Goal: Information Seeking & Learning: Learn about a topic

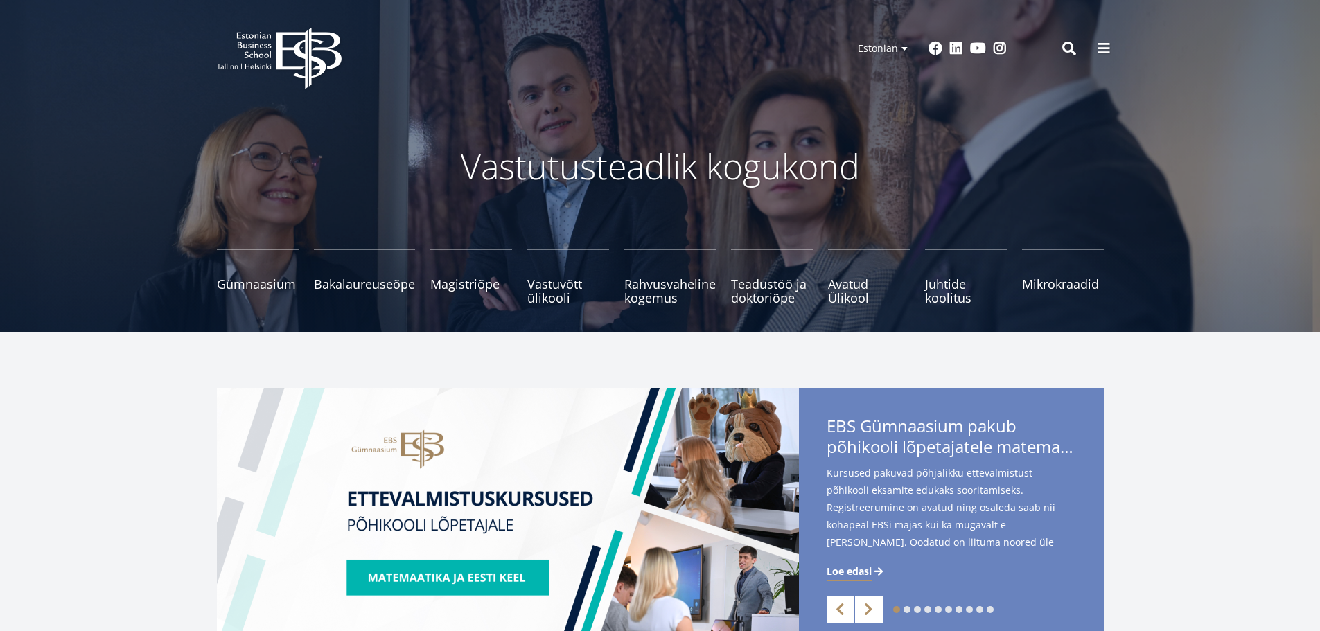
drag, startPoint x: 1094, startPoint y: 48, endPoint x: 1117, endPoint y: 34, distance: 27.3
click at [1097, 46] on button at bounding box center [1104, 49] width 28 height 28
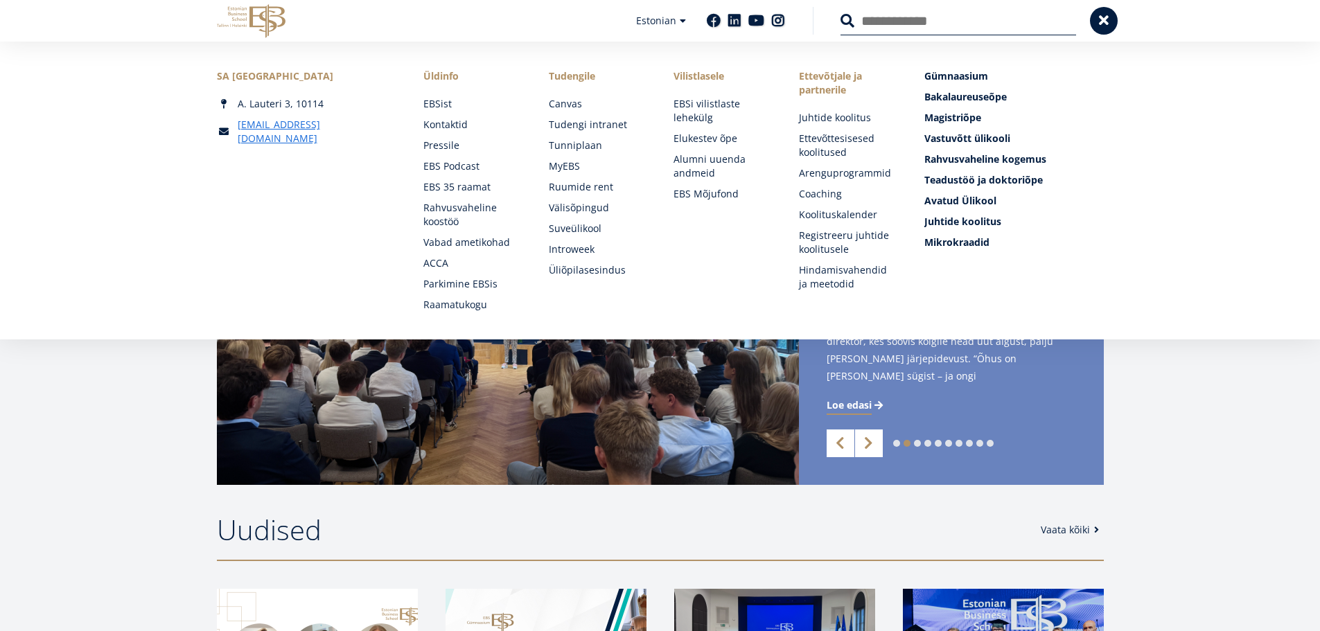
scroll to position [277, 0]
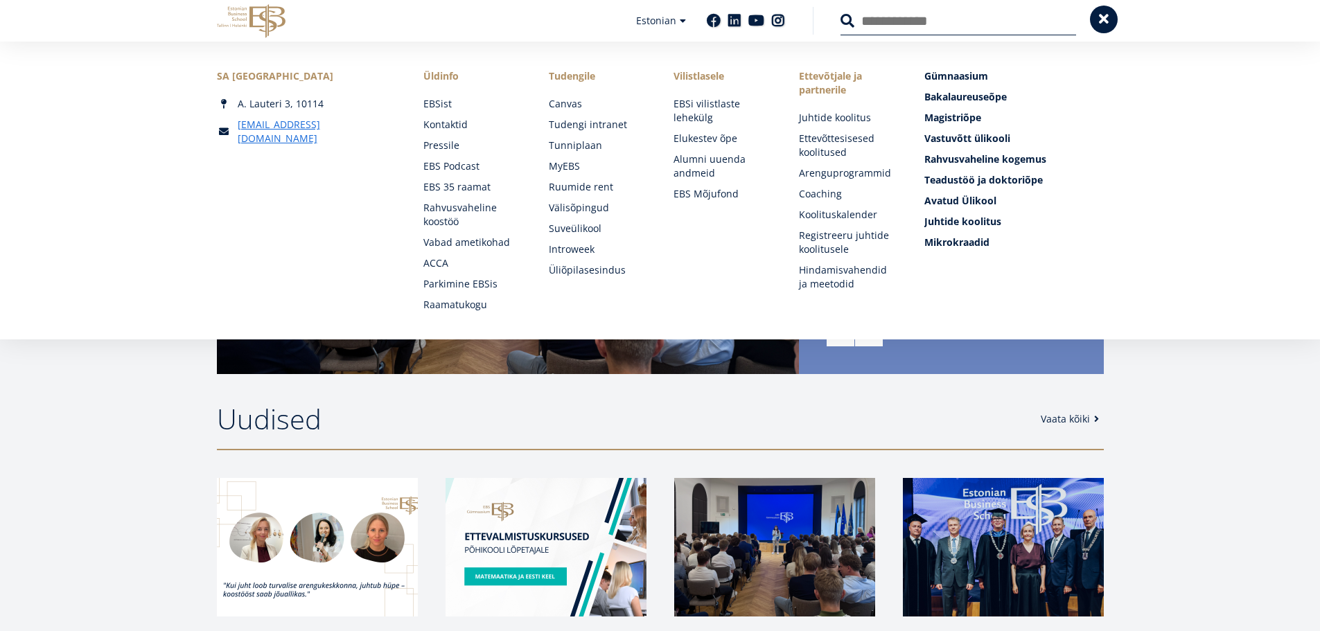
click at [1110, 26] on span at bounding box center [1104, 19] width 14 height 14
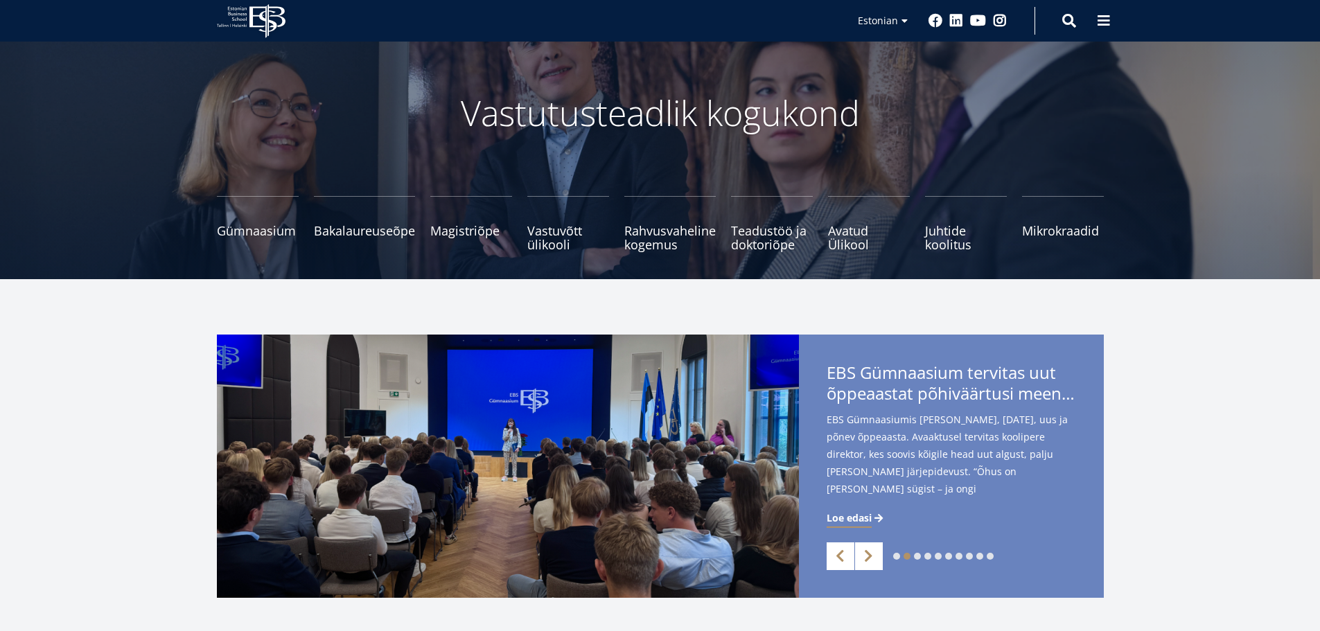
scroll to position [0, 0]
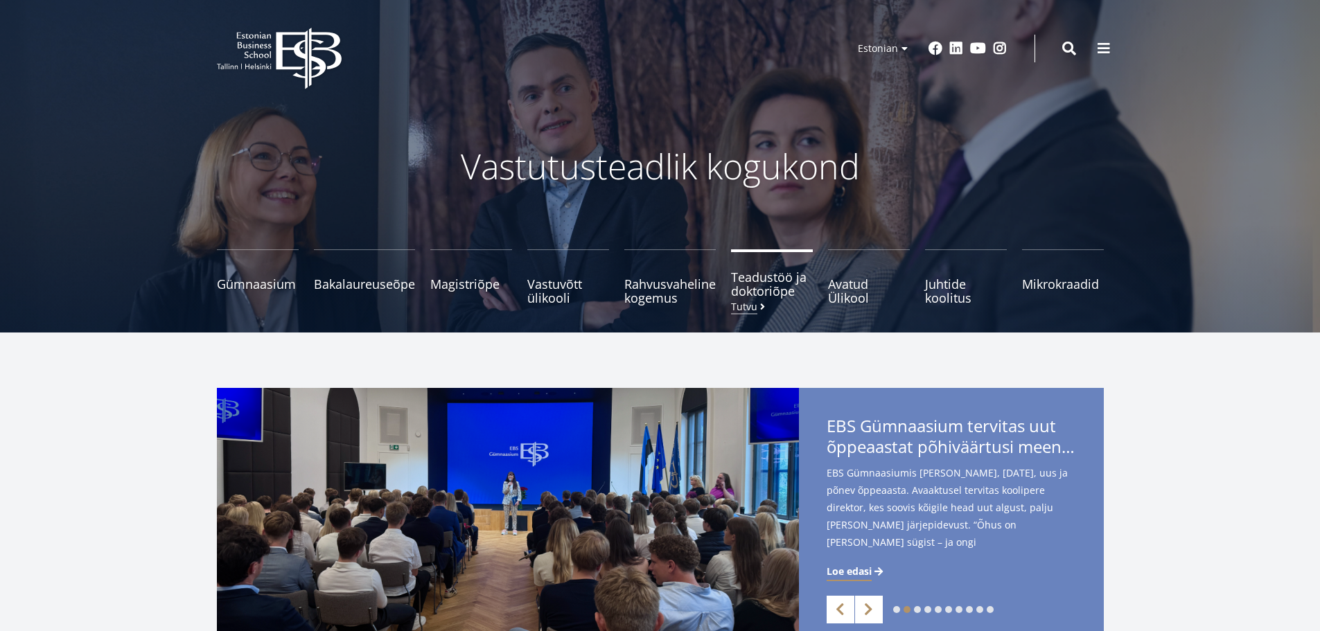
click at [792, 296] on span "Teadustöö ja doktoriõpe Tutvu" at bounding box center [772, 284] width 82 height 28
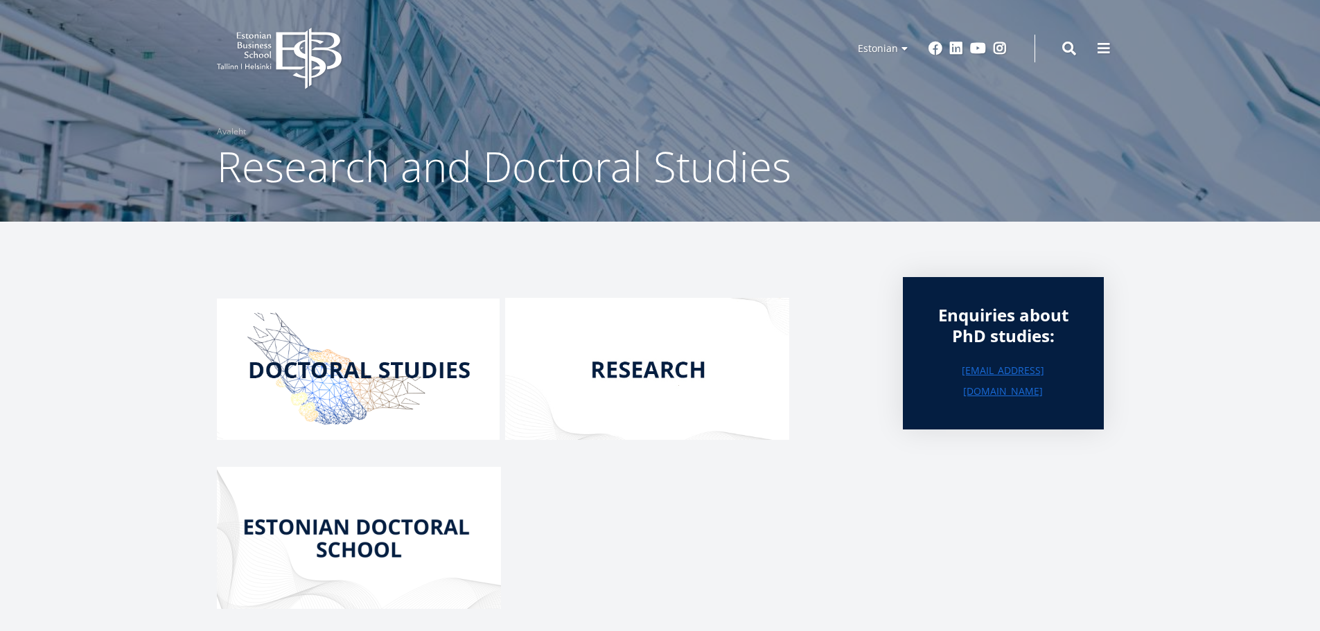
click at [605, 372] on img at bounding box center [647, 369] width 284 height 142
click at [392, 375] on img at bounding box center [358, 369] width 283 height 141
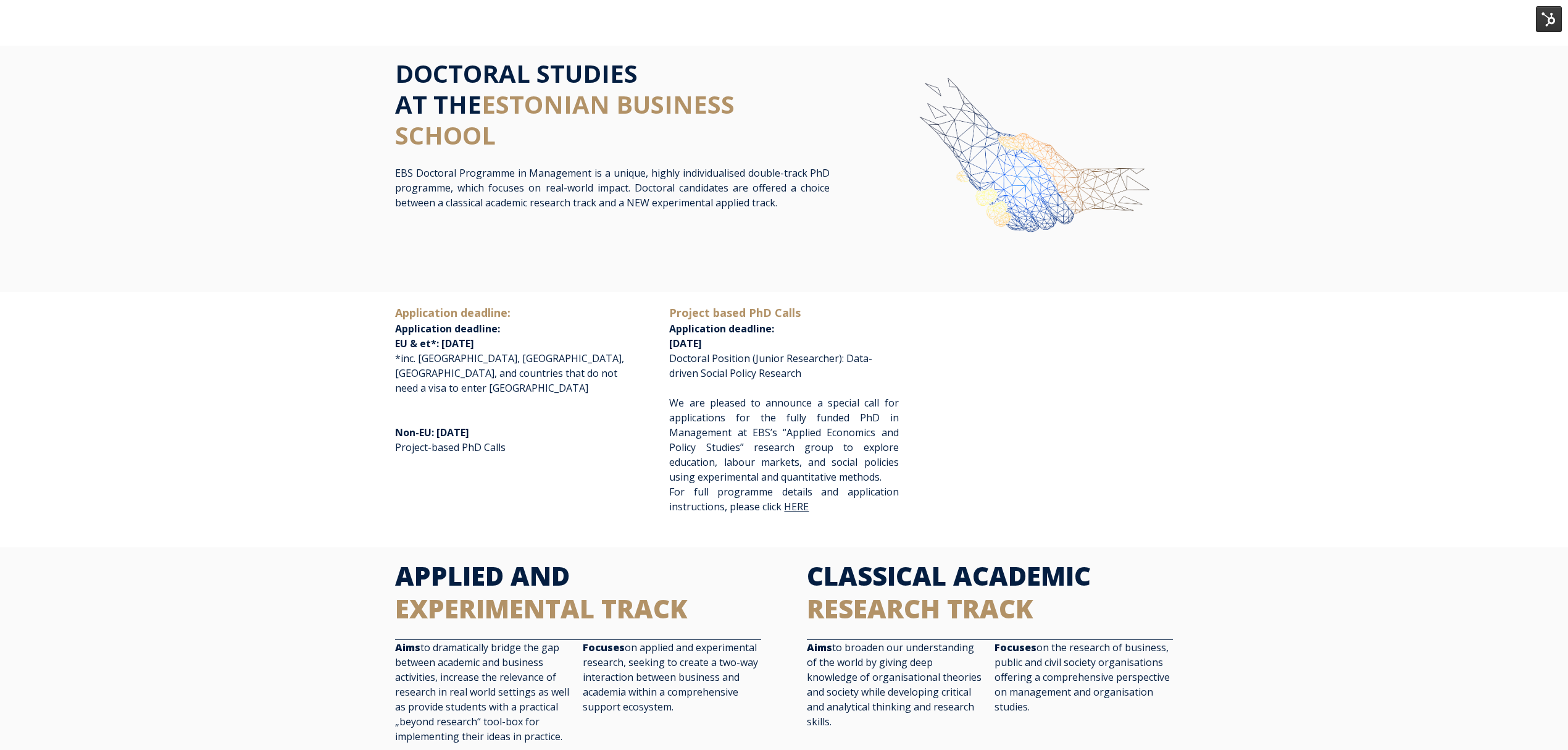
click at [983, 169] on img at bounding box center [1024, 173] width 298 height 230
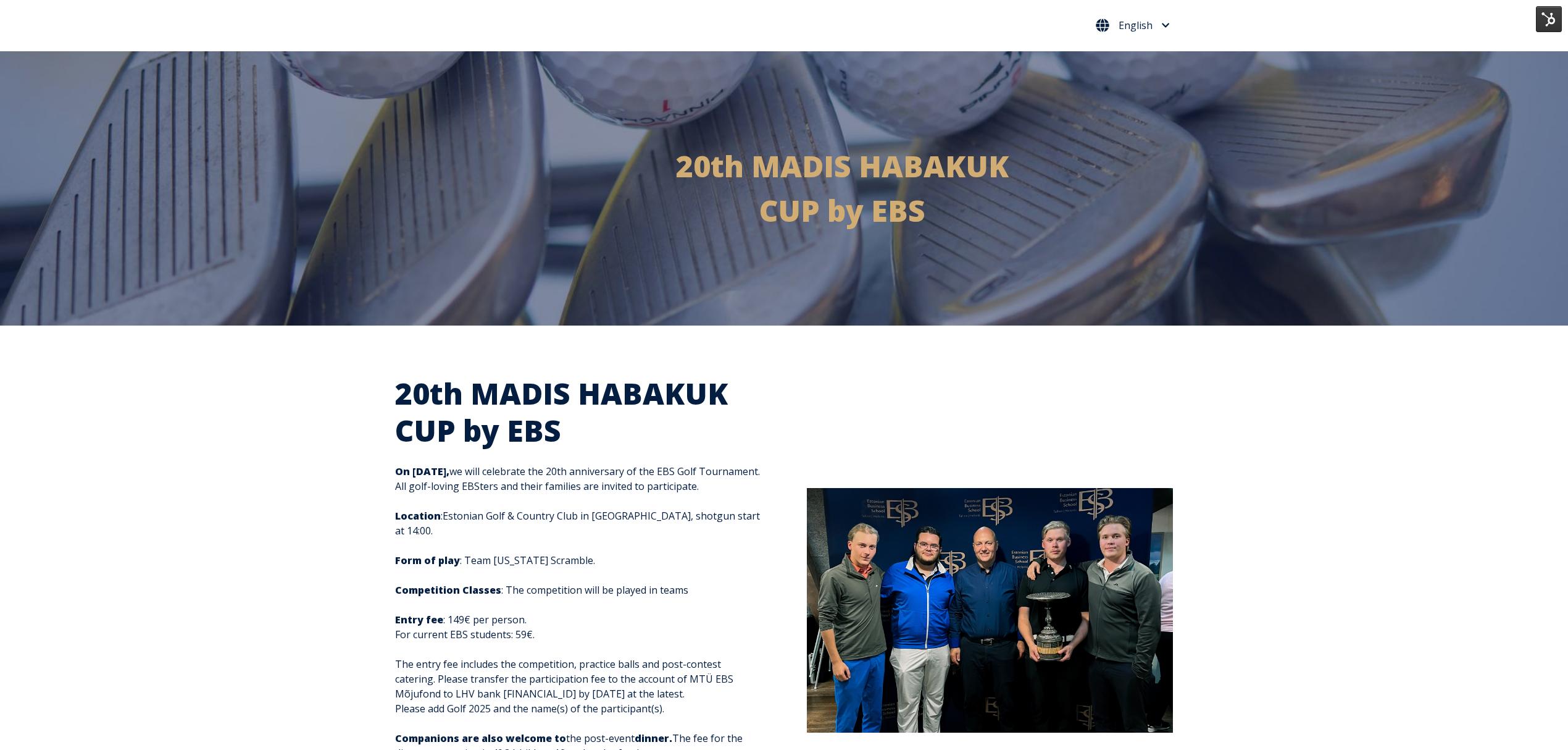
click at [1145, 23] on span "English" at bounding box center [1136, 25] width 34 height 10
click at [1104, 39] on li "Eesti Keel" at bounding box center [1132, 52] width 81 height 32
click at [1129, 54] on link "Eesti Keel" at bounding box center [1133, 52] width 57 height 20
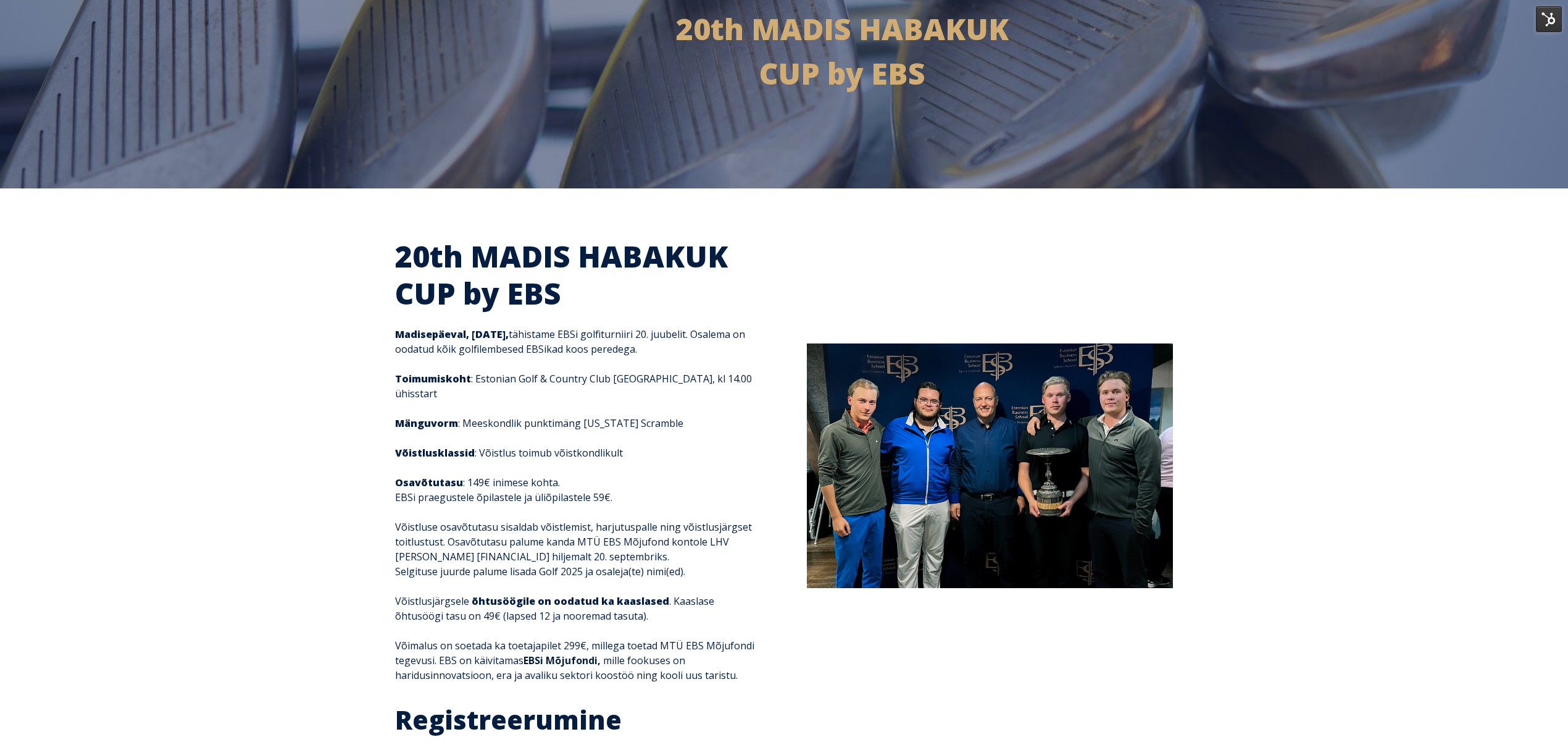
scroll to position [164, 0]
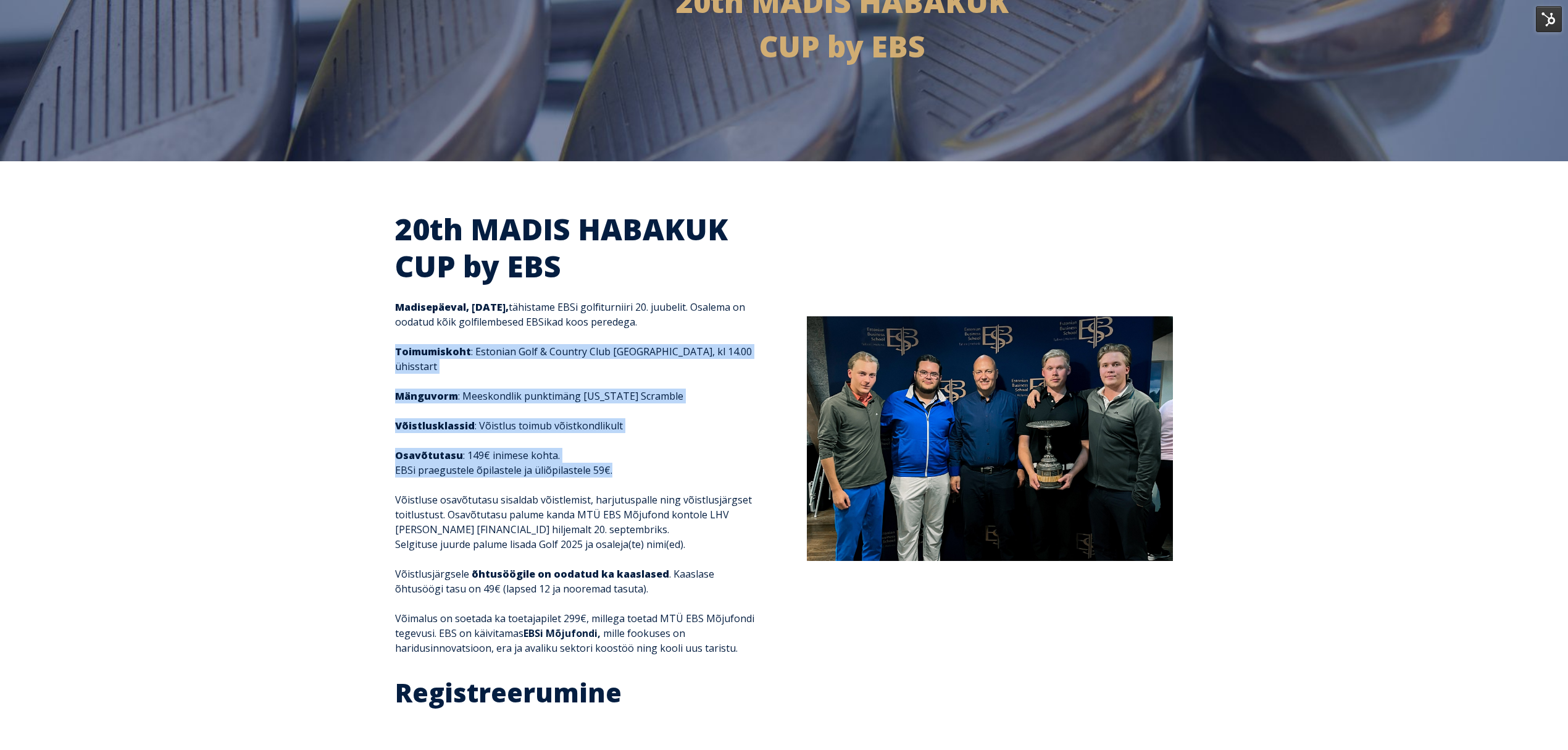
drag, startPoint x: 395, startPoint y: 350, endPoint x: 660, endPoint y: 450, distance: 283.2
click at [660, 450] on span "20th MADIS HABAKUK CUP by EBS Madisepäeval, 21. septembril, tähistame EBSi golf…" at bounding box center [578, 433] width 366 height 445
copy span "Toimumiskoht : Estonian Golf & Country Club Jõelähtmel, kl 14.00 ühisstart Mäng…"
click at [648, 418] on p "Võistlusklassid : Võistlus toimub võistkondlikult" at bounding box center [578, 425] width 366 height 15
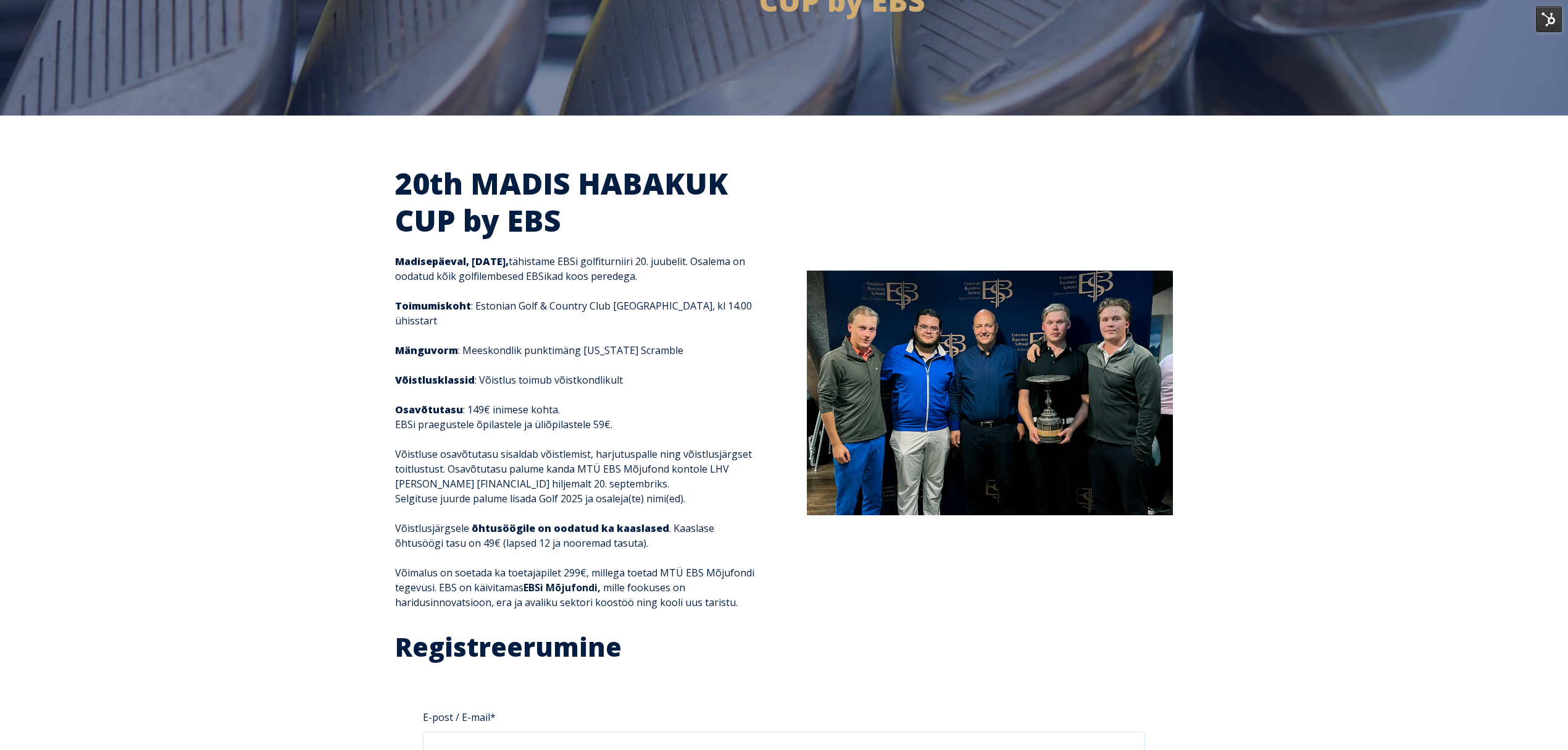
scroll to position [247, 0]
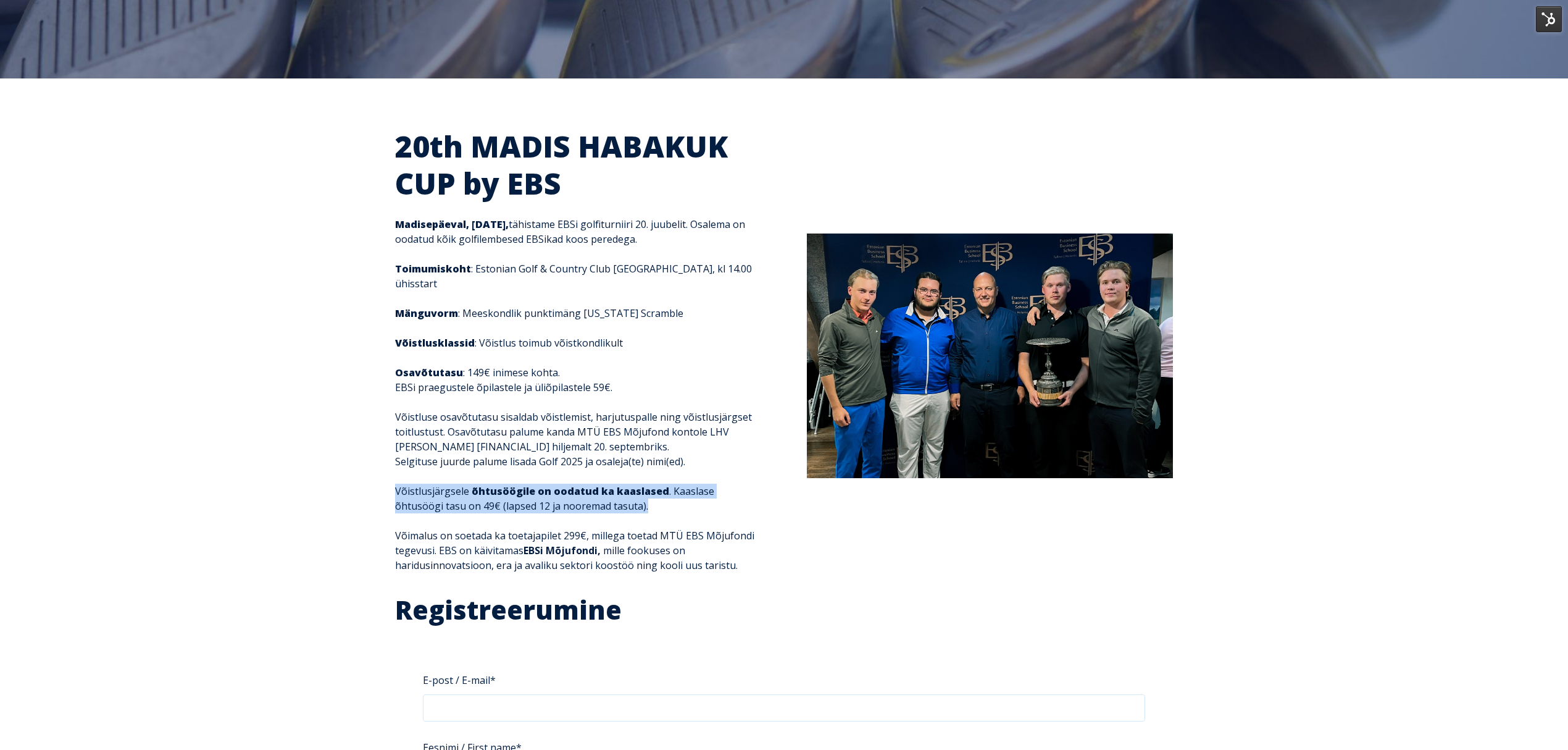
drag, startPoint x: 395, startPoint y: 473, endPoint x: 702, endPoint y: 494, distance: 307.7
click at [702, 494] on p "Võistlusjärgsele õhtusöögile on oodatud ka kaaslased . Kaaslase õhtusöögi tasu …" at bounding box center [578, 498] width 366 height 29
copy p "Võistlusjärgsele õhtusöögile on oodatud ka kaaslased . Kaaslase õhtusöögi tasu …"
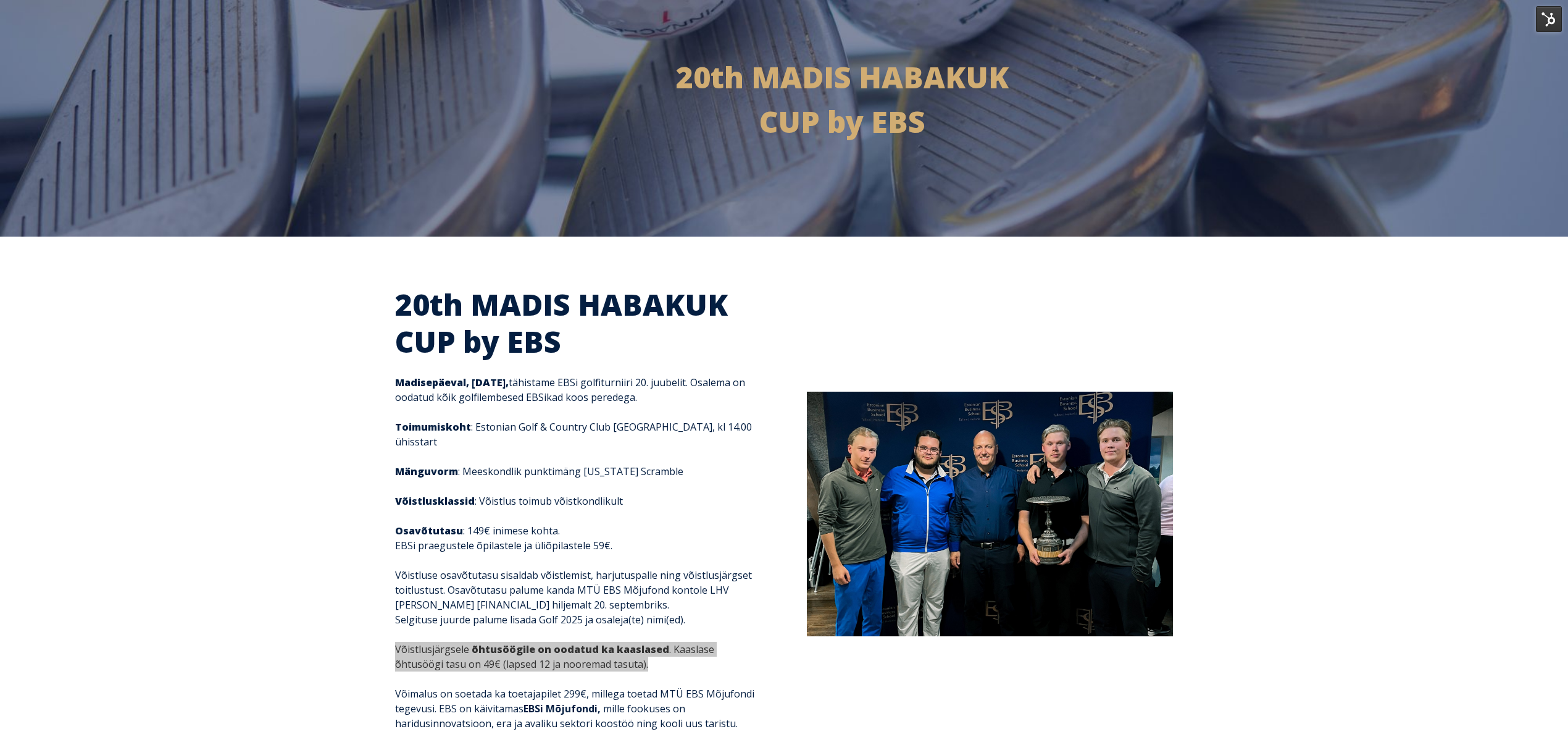
scroll to position [0, 0]
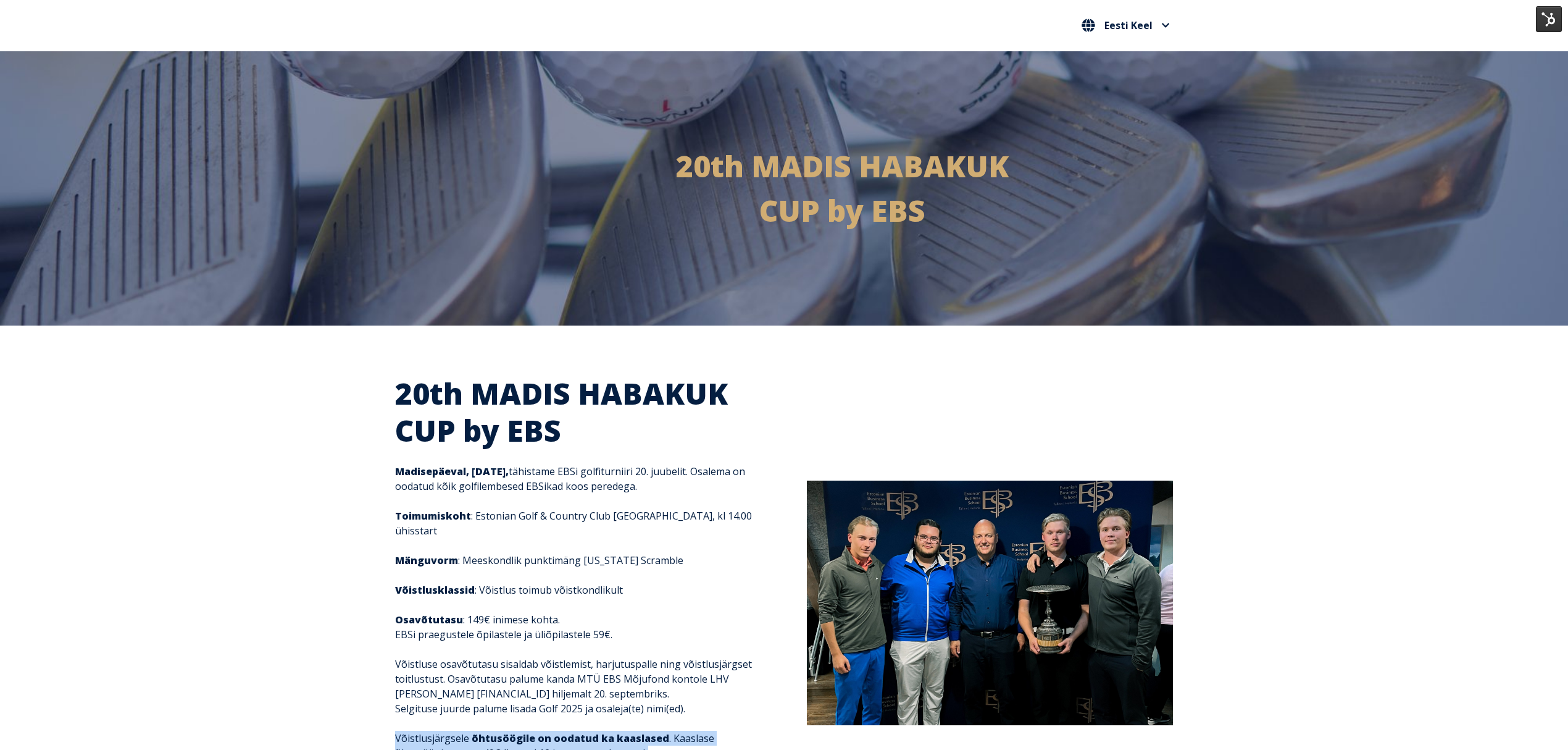
click at [1076, 571] on img at bounding box center [989, 603] width 366 height 244
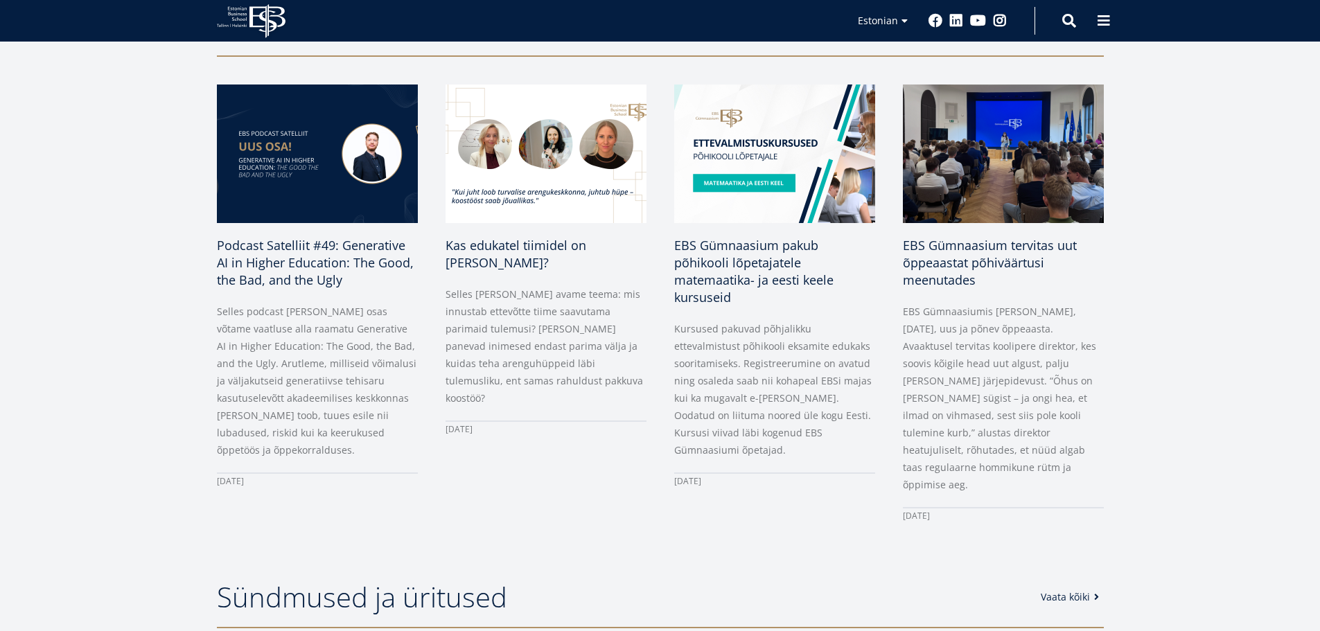
scroll to position [693, 0]
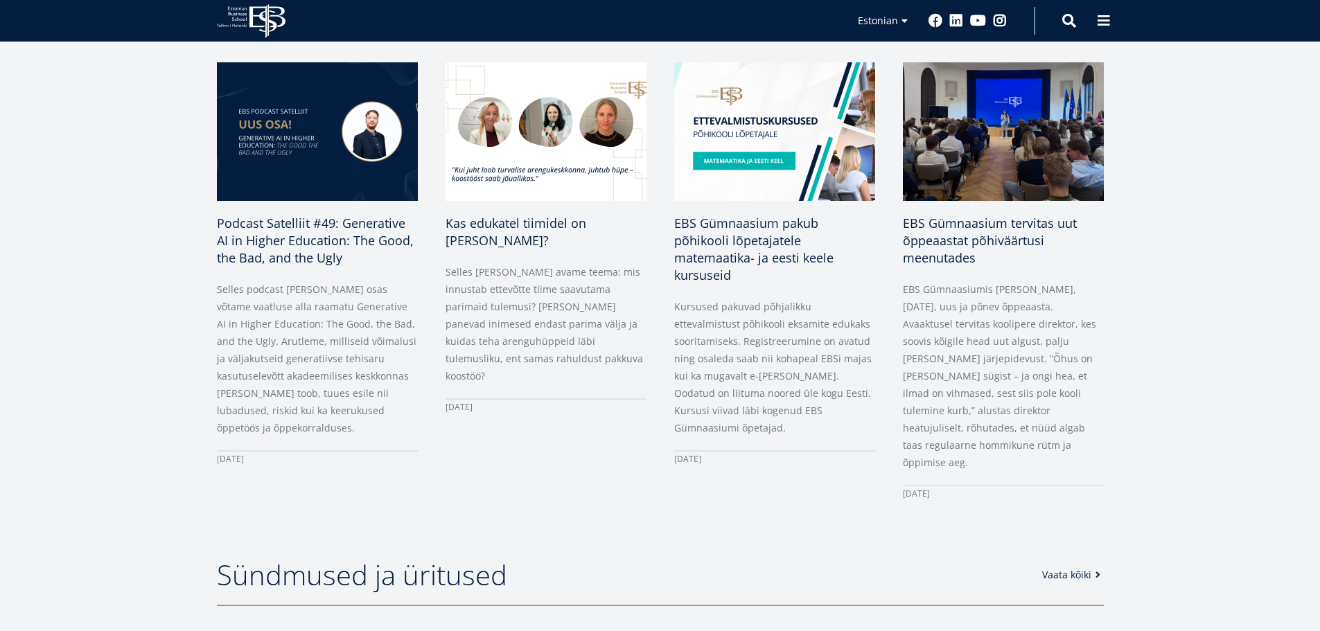
click at [1079, 568] on link "Vaata kõiki" at bounding box center [1073, 575] width 63 height 14
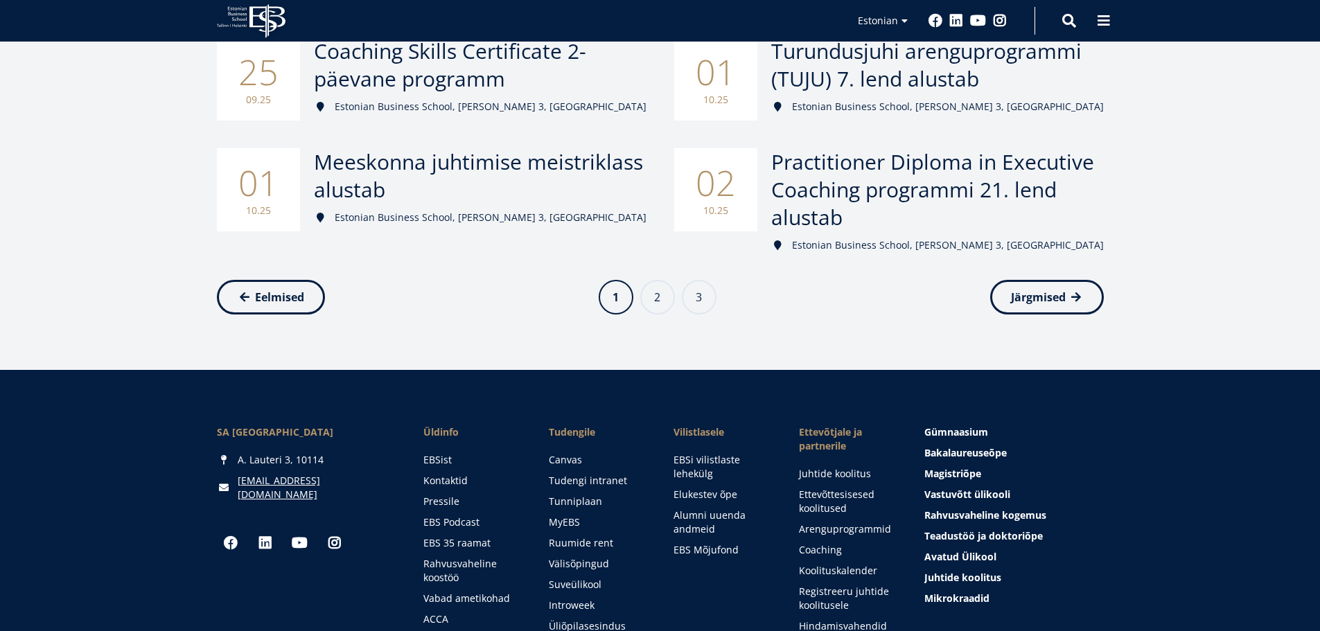
scroll to position [762, 0]
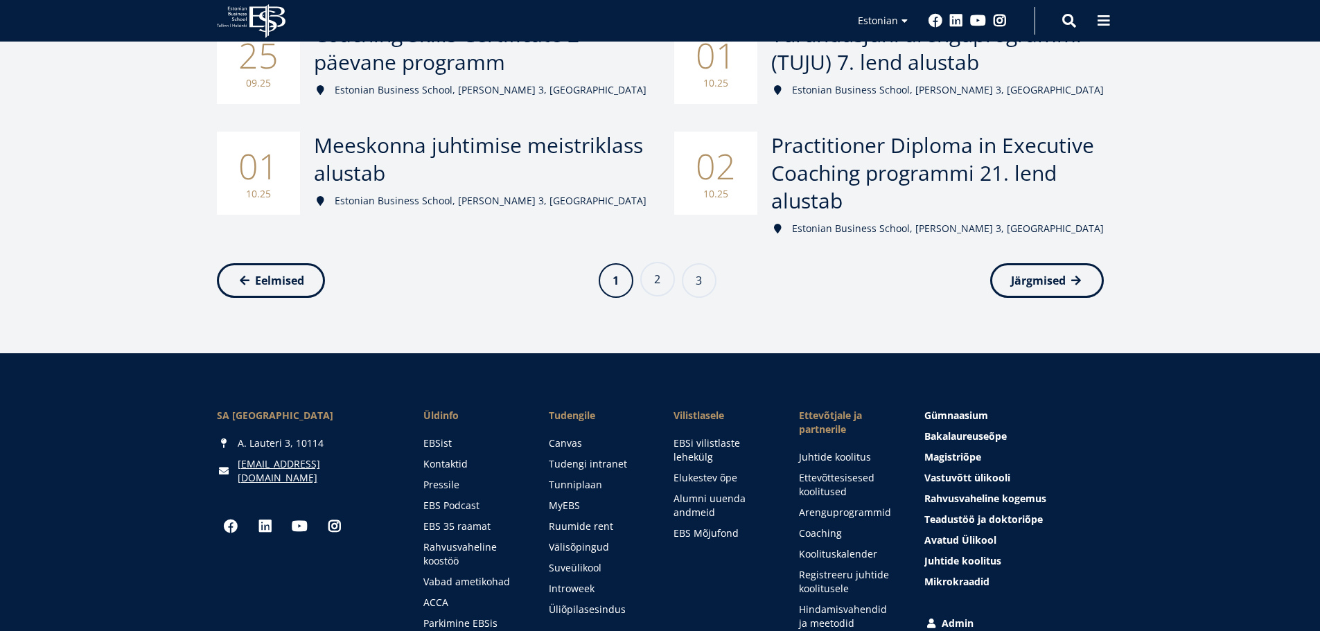
click at [658, 281] on link "Page 2" at bounding box center [657, 279] width 35 height 35
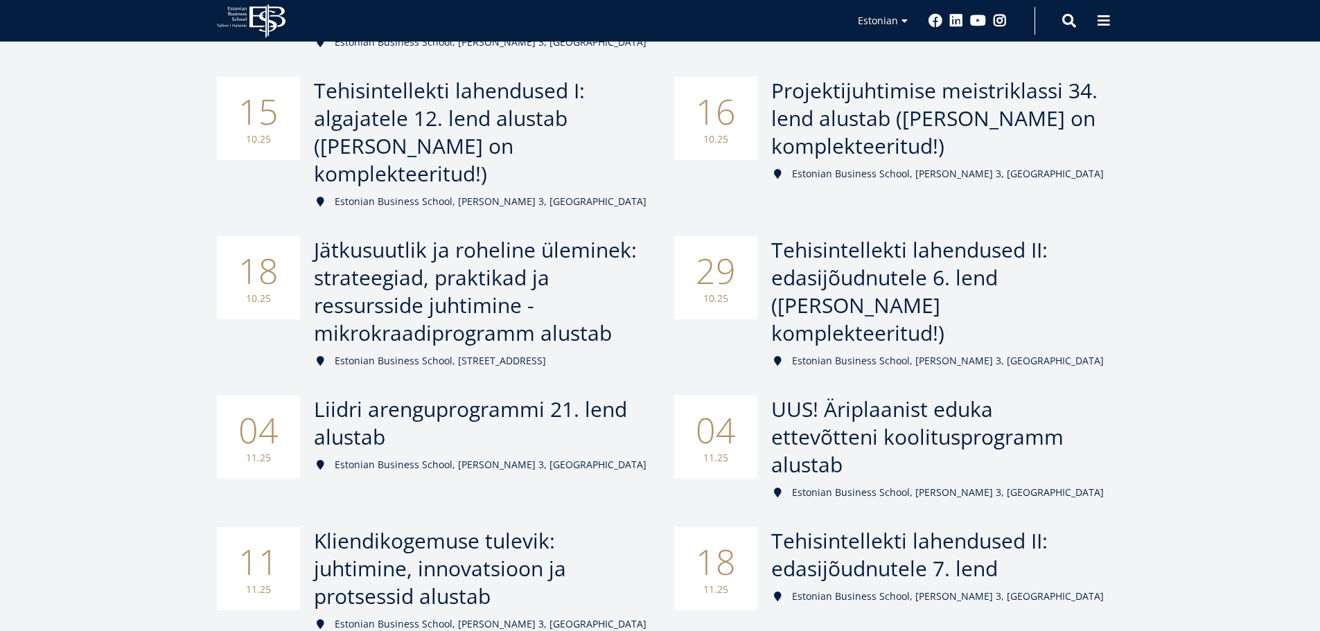
scroll to position [623, 0]
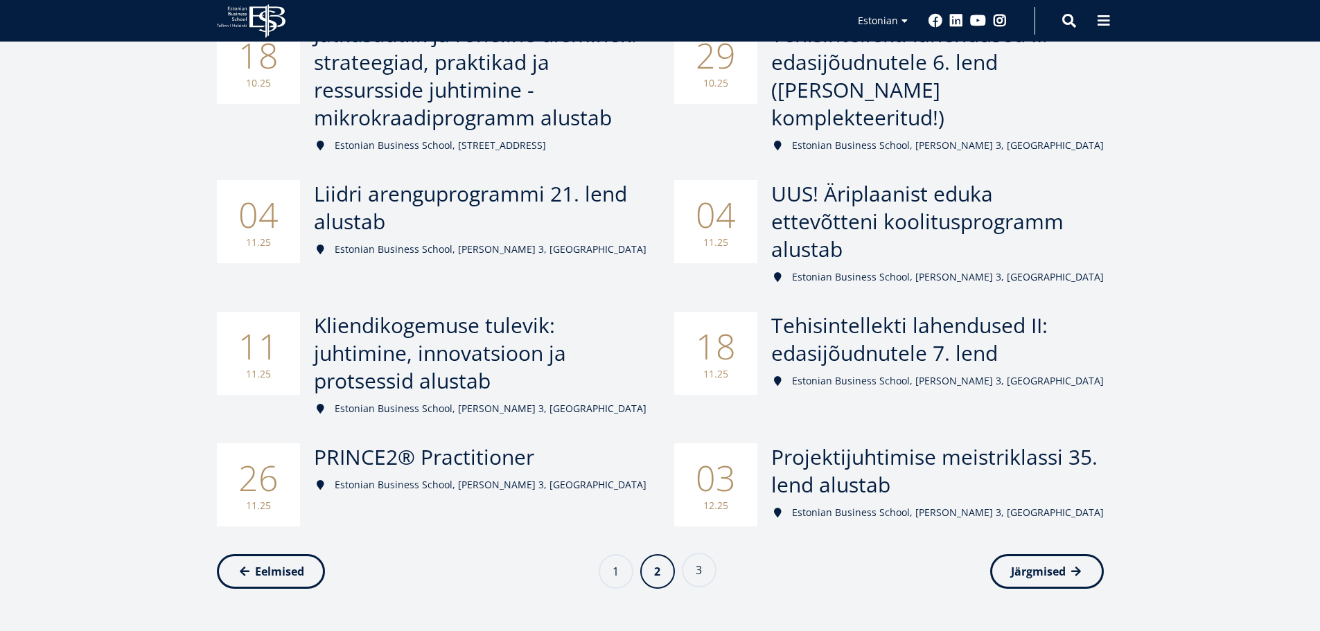
click at [695, 553] on link "Page 3" at bounding box center [699, 570] width 35 height 35
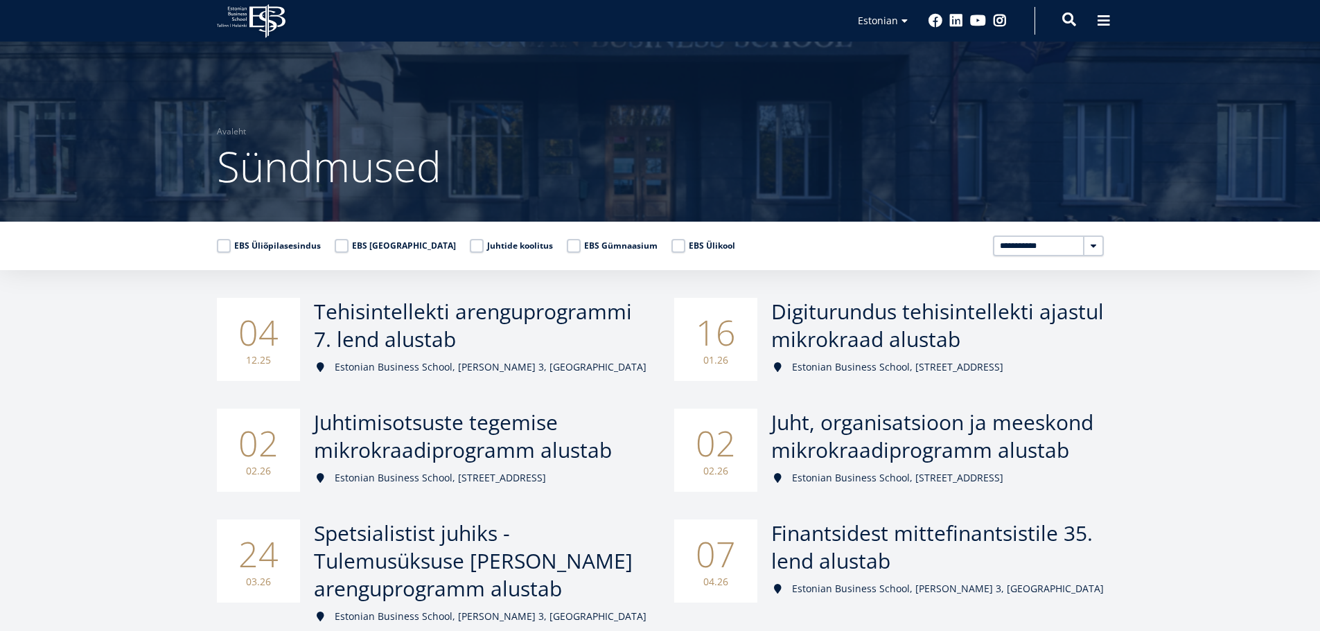
click at [1067, 23] on span at bounding box center [1069, 19] width 14 height 14
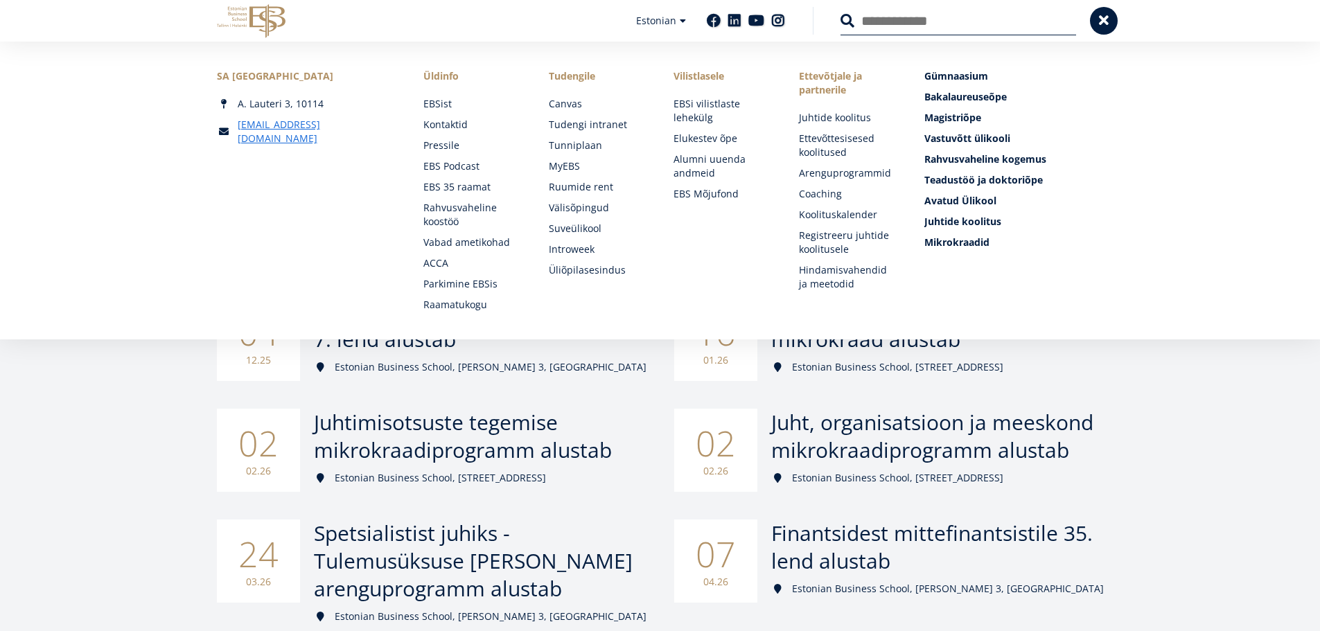
click at [840, 14] on button at bounding box center [847, 21] width 14 height 14
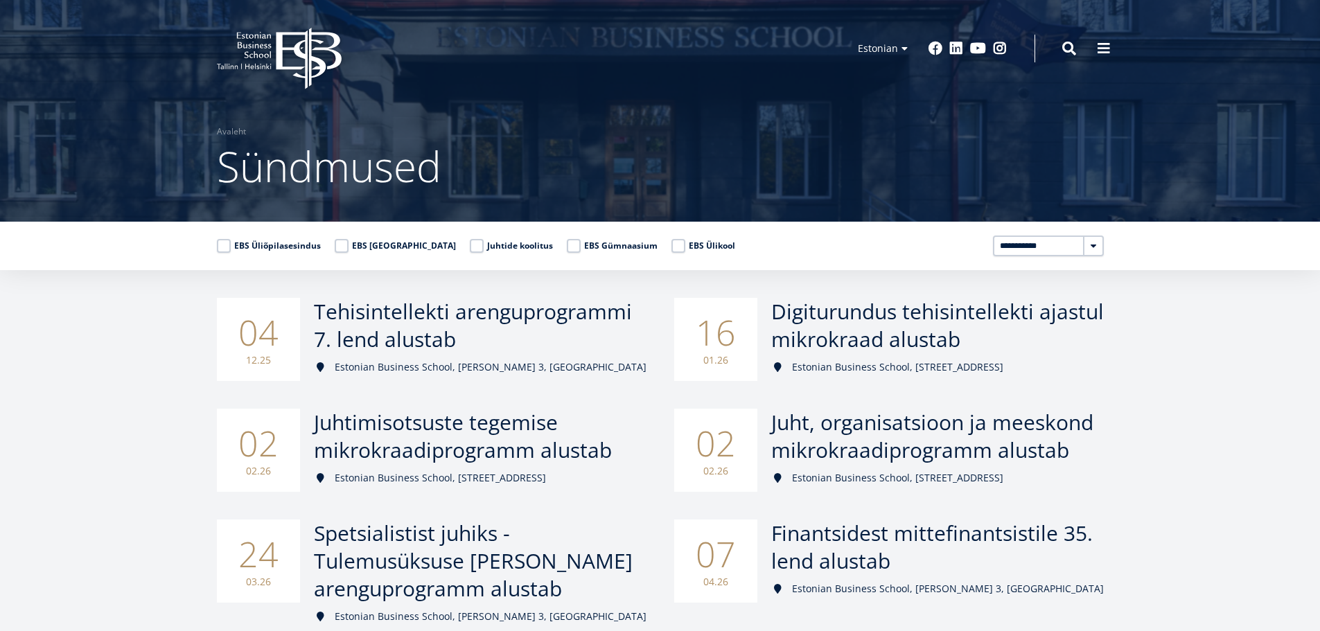
click at [1062, 38] on div "Otsing" at bounding box center [1069, 49] width 14 height 30
click at [1064, 41] on span at bounding box center [1069, 47] width 14 height 14
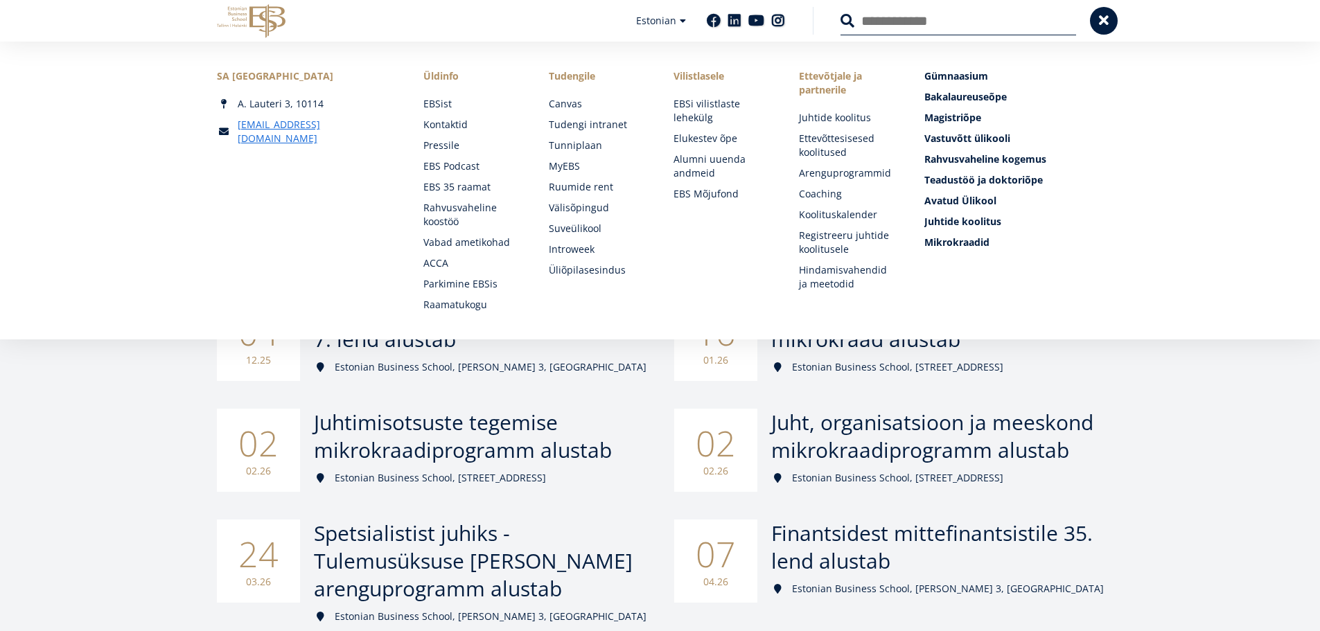
click at [840, 14] on button at bounding box center [847, 21] width 14 height 14
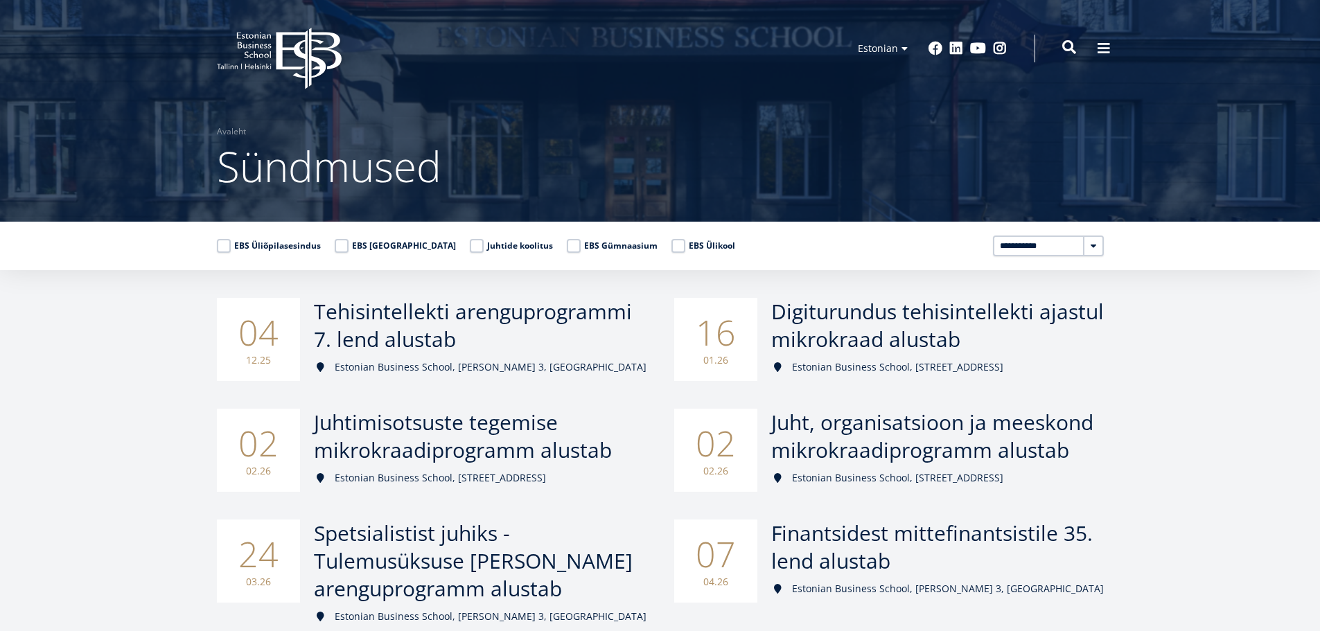
click at [1064, 48] on span at bounding box center [1069, 47] width 14 height 14
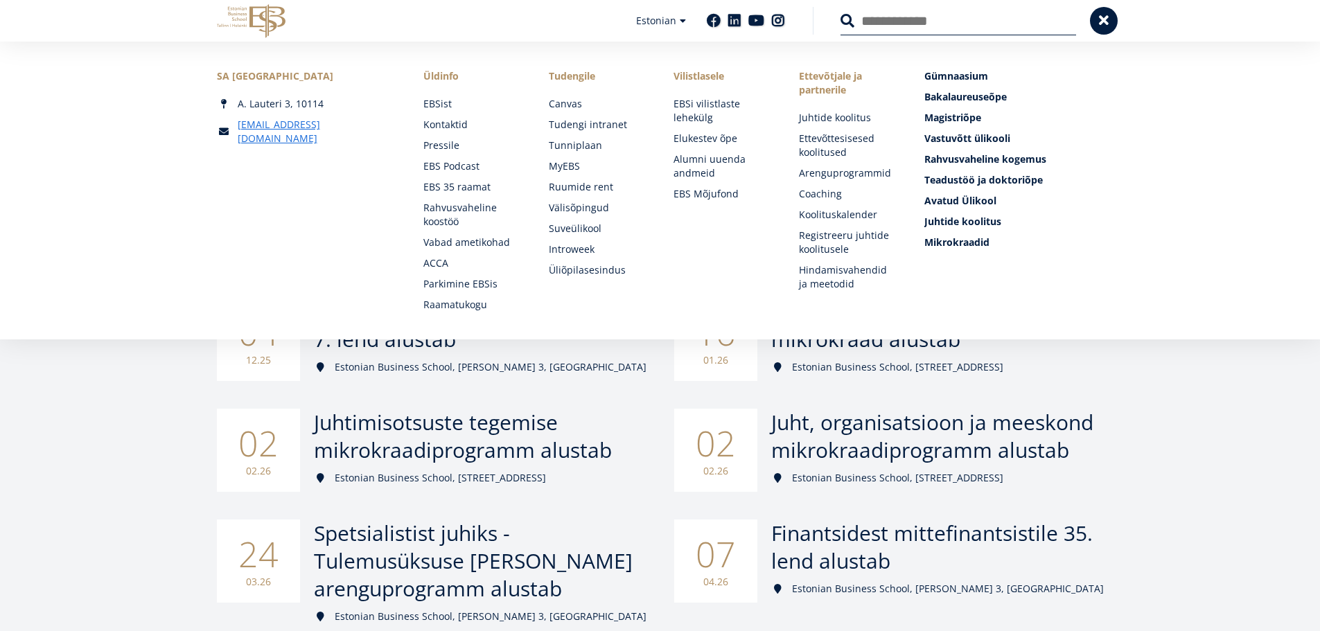
click at [944, 15] on input "Otsing" at bounding box center [958, 20] width 236 height 29
type input "********"
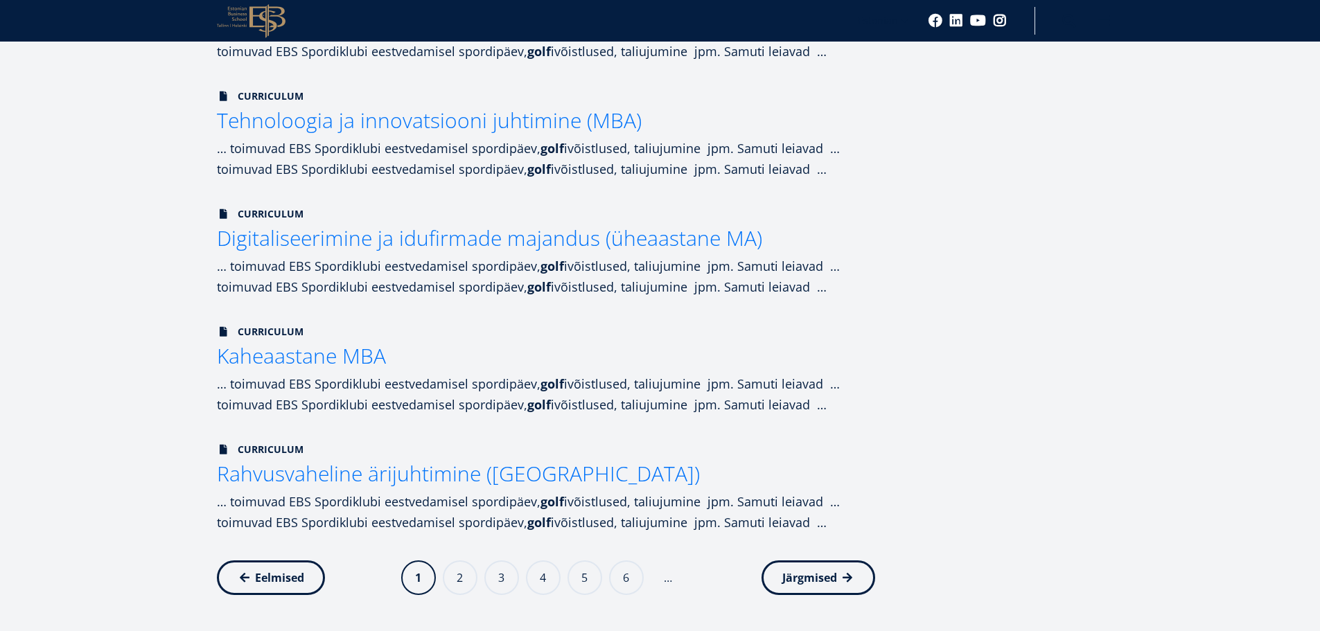
scroll to position [1039, 0]
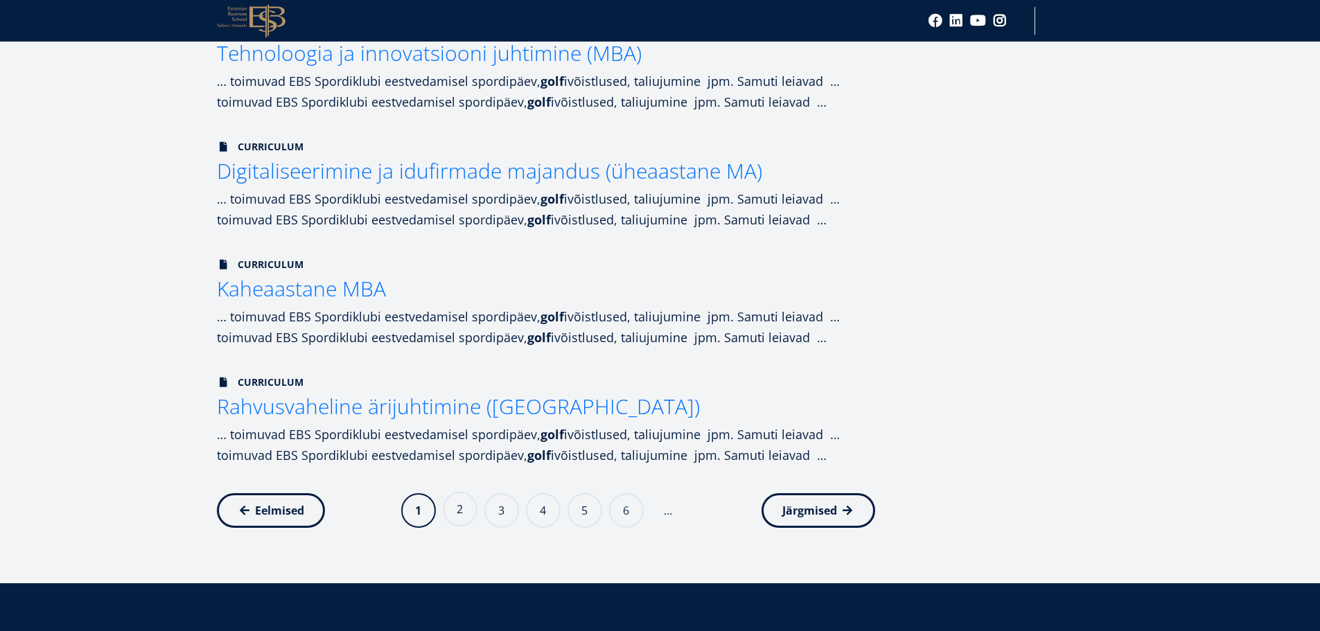
click at [460, 511] on link "Page 2" at bounding box center [460, 509] width 35 height 35
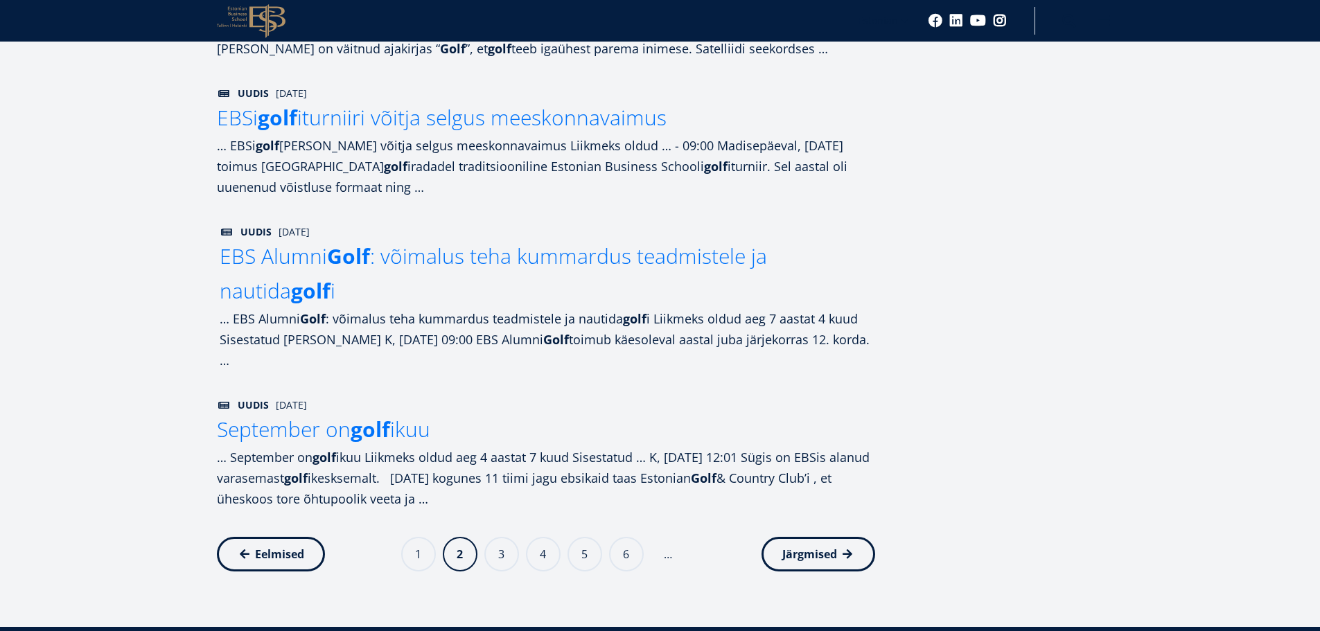
scroll to position [1108, 0]
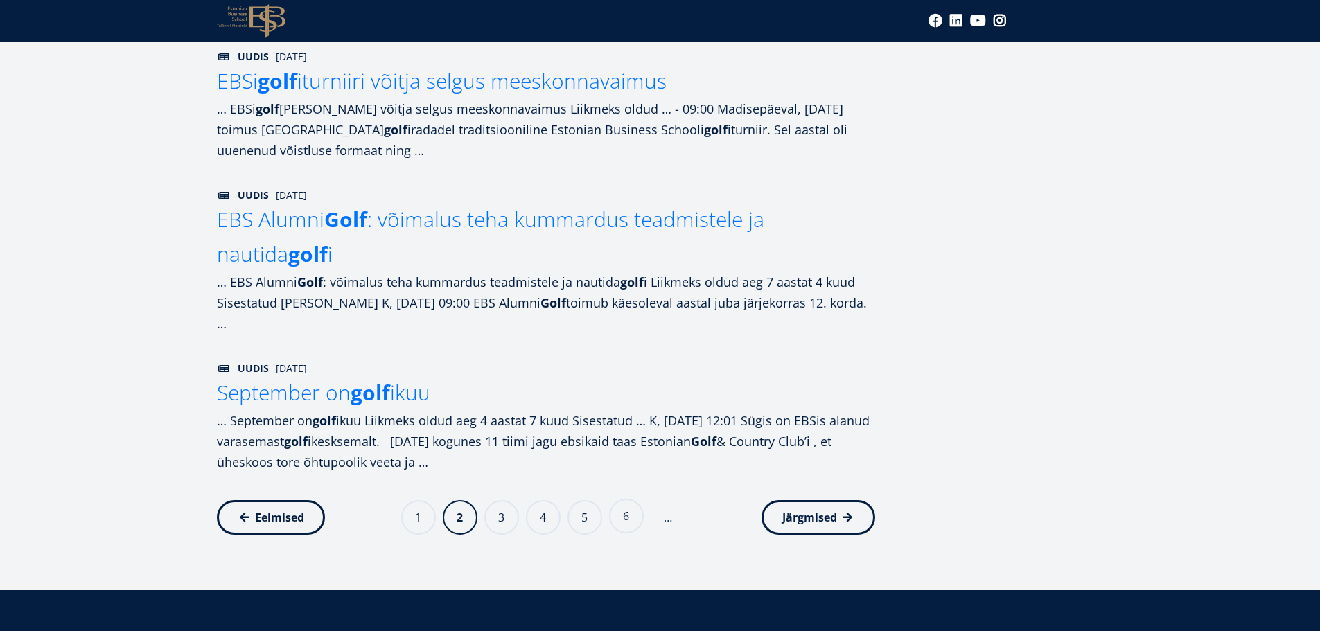
click at [617, 519] on link "Page 6" at bounding box center [626, 516] width 35 height 35
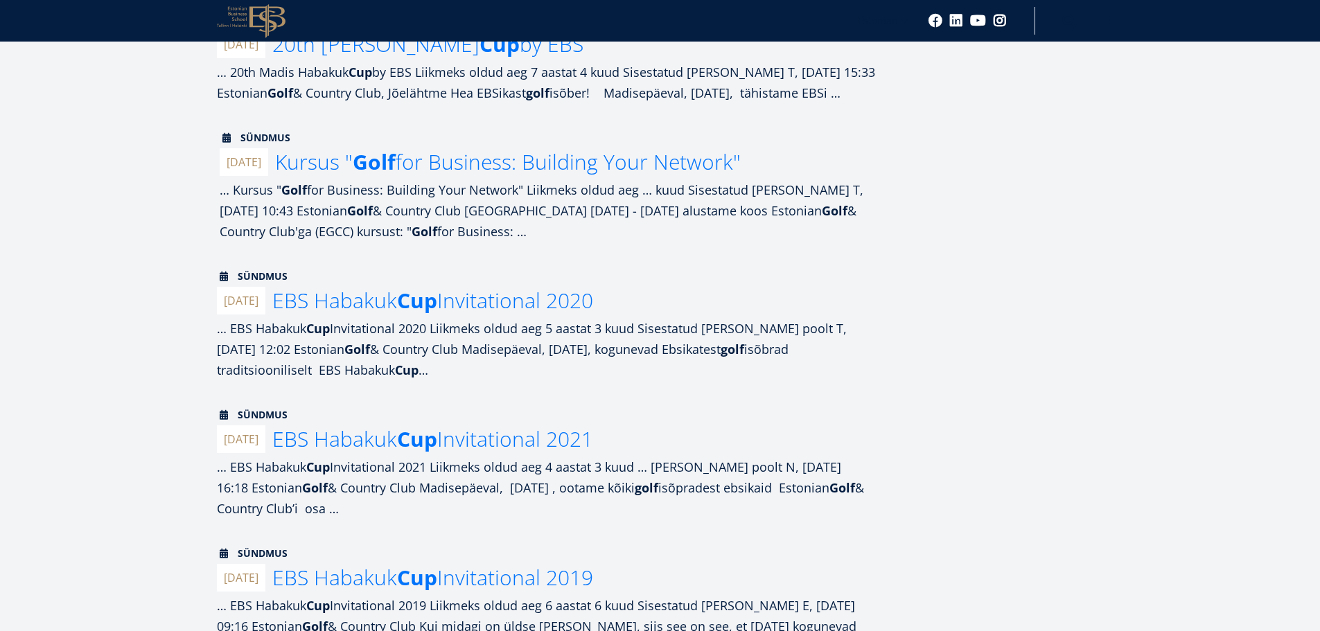
scroll to position [277, 0]
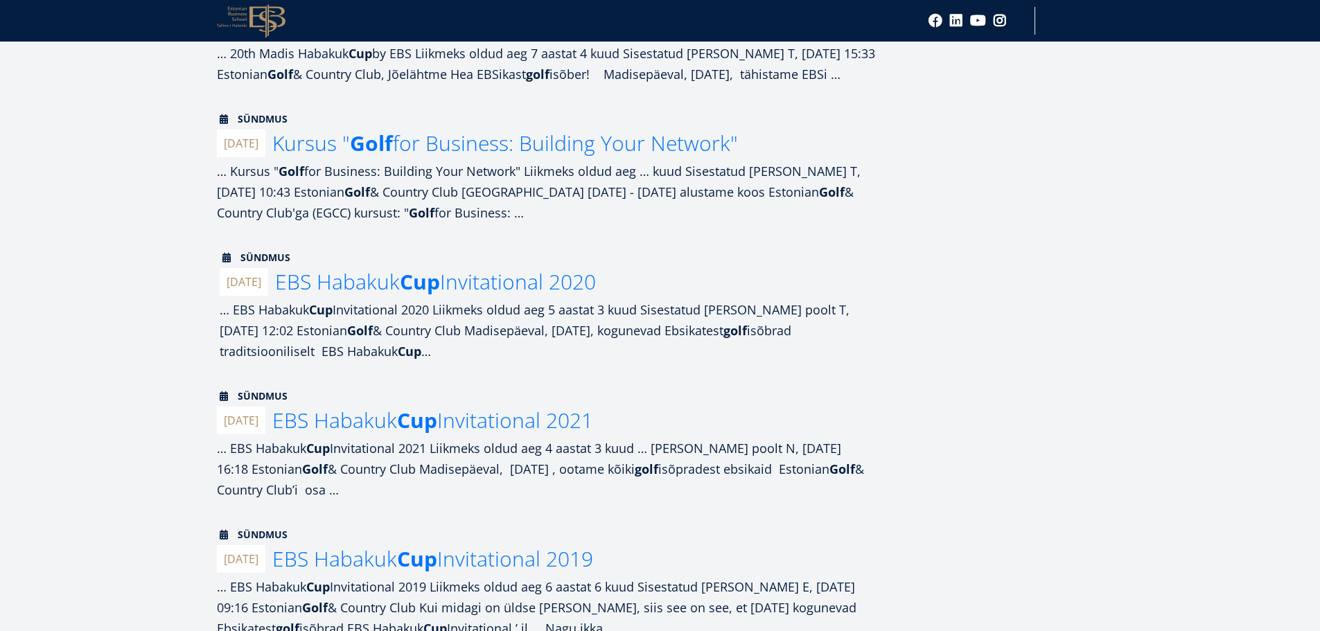
click at [551, 296] on span "EBS Habakuk Cup Invitational 2020" at bounding box center [435, 281] width 321 height 28
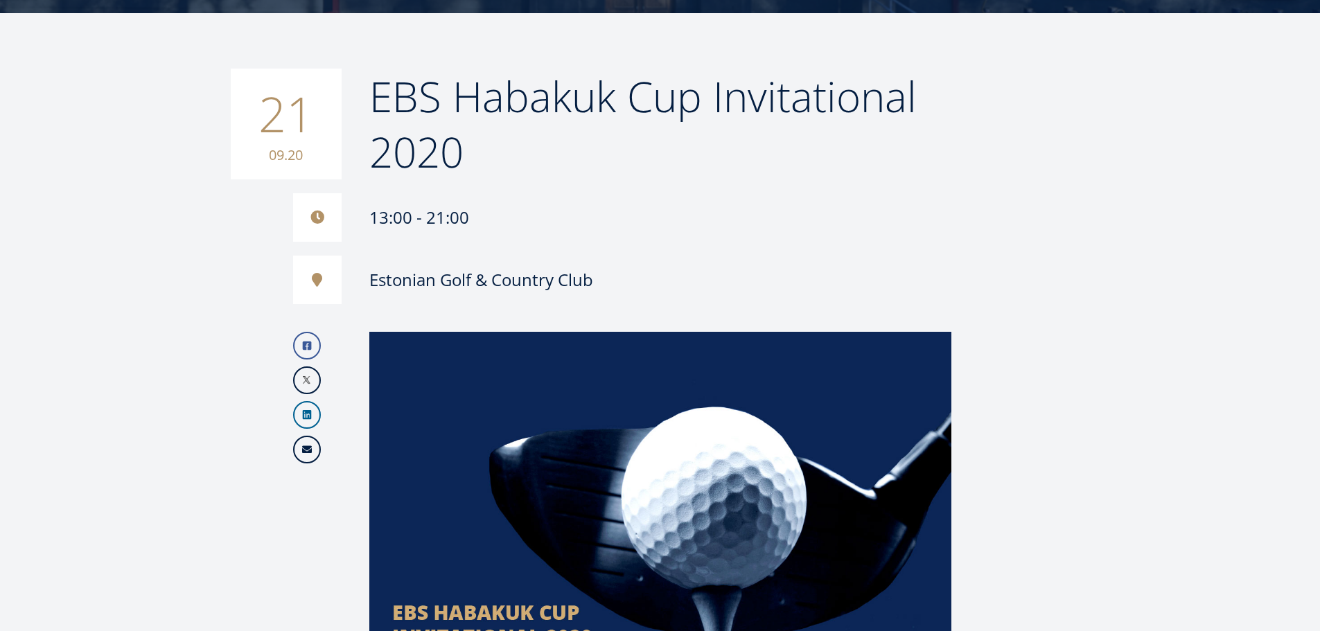
scroll to position [182, 0]
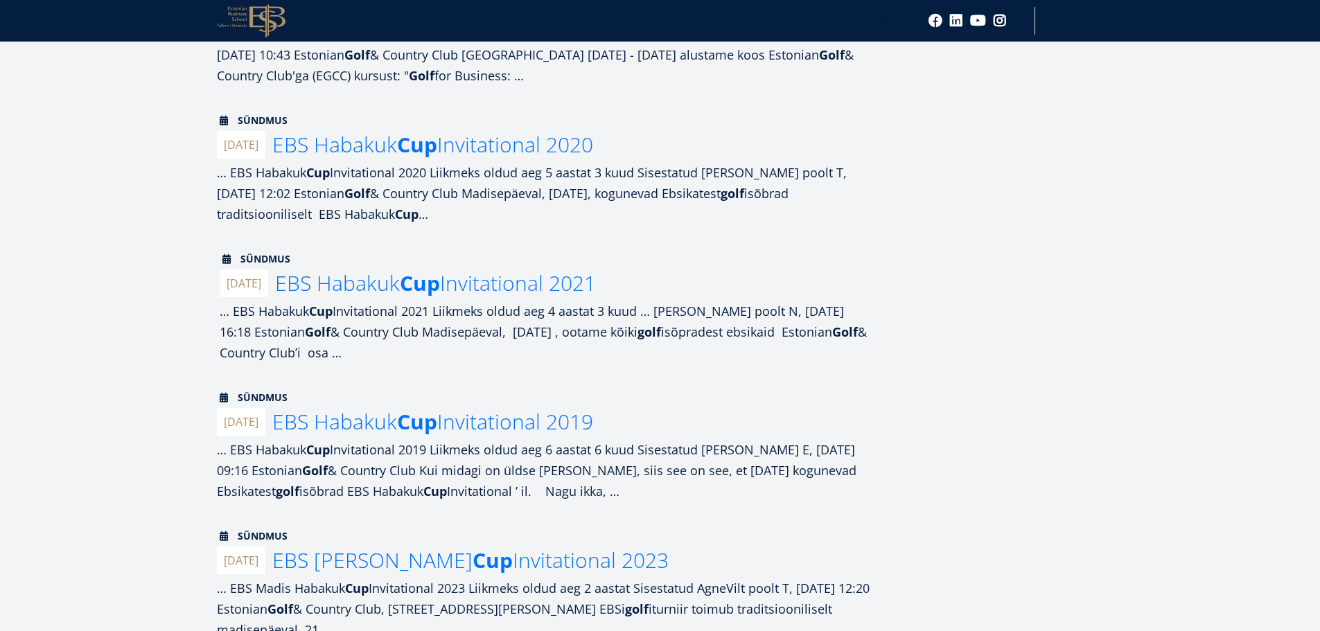
scroll to position [416, 0]
click at [553, 296] on span "EBS Habakuk Cup Invitational 2021" at bounding box center [435, 281] width 321 height 28
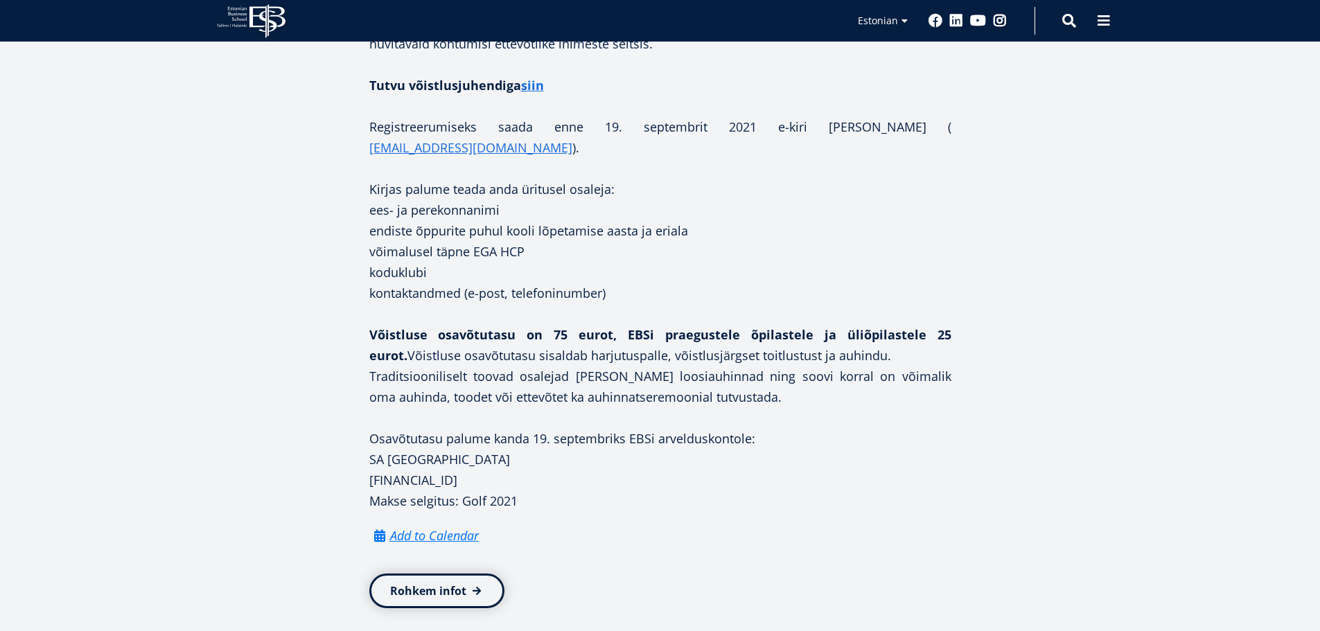
scroll to position [1247, 0]
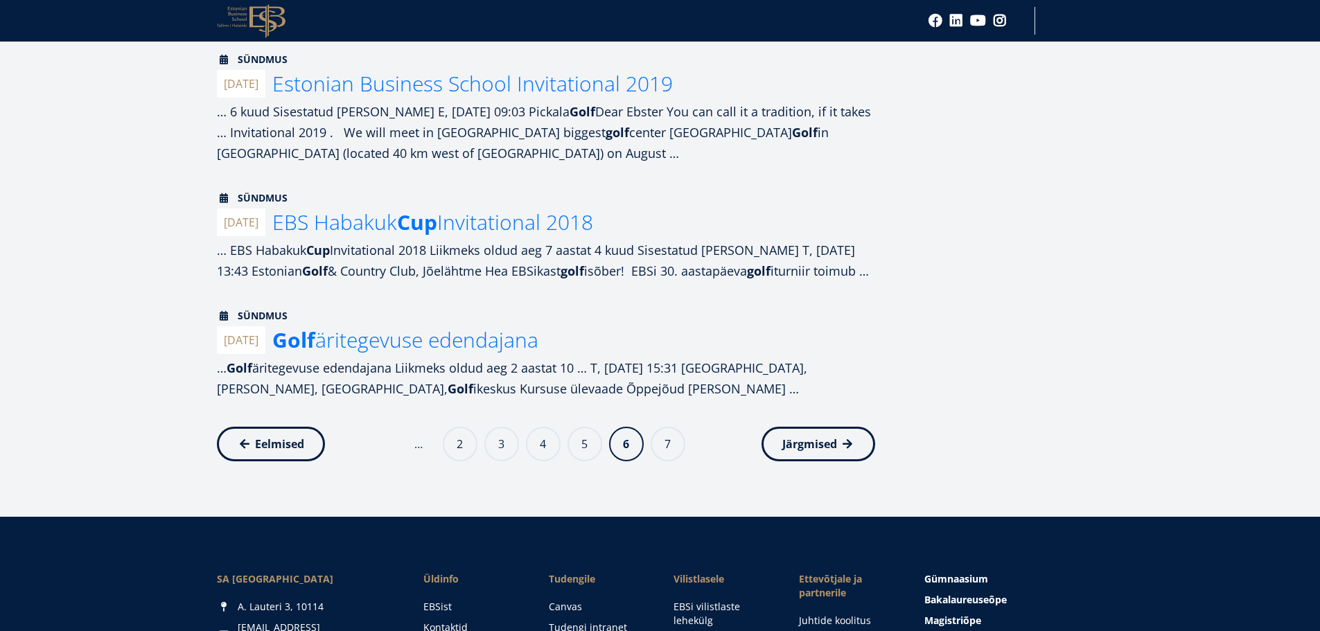
scroll to position [1178, 0]
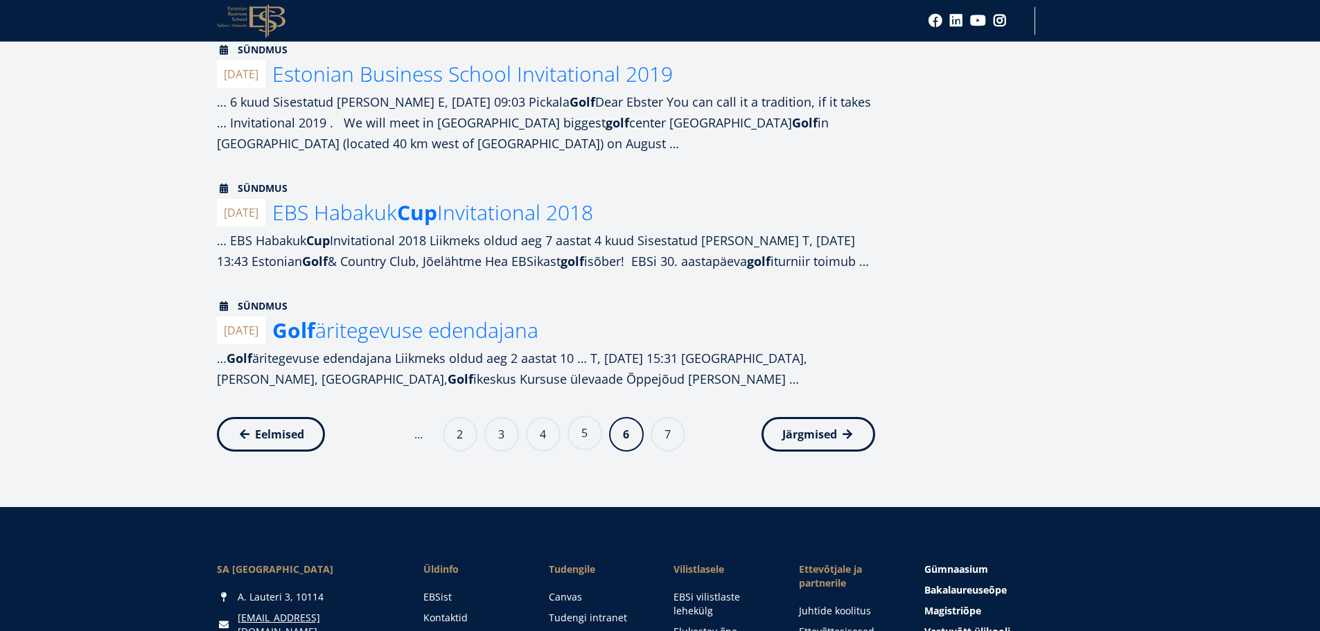
click at [577, 450] on link "Page 5" at bounding box center [584, 433] width 35 height 35
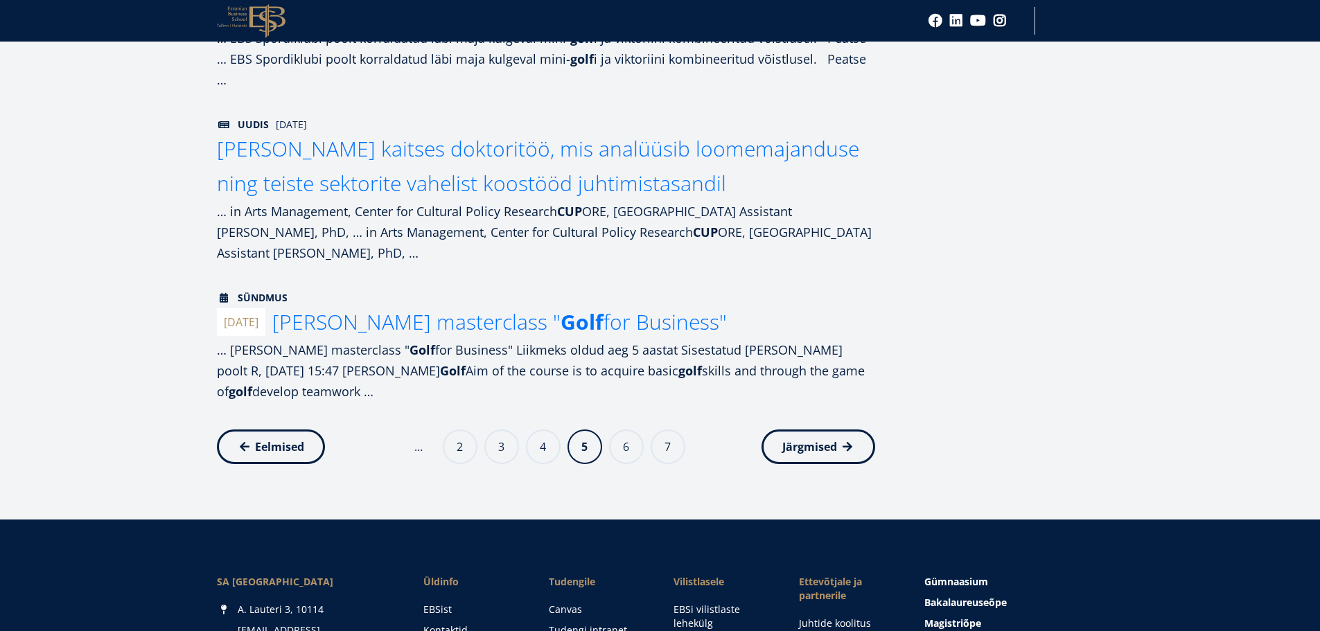
scroll to position [1316, 0]
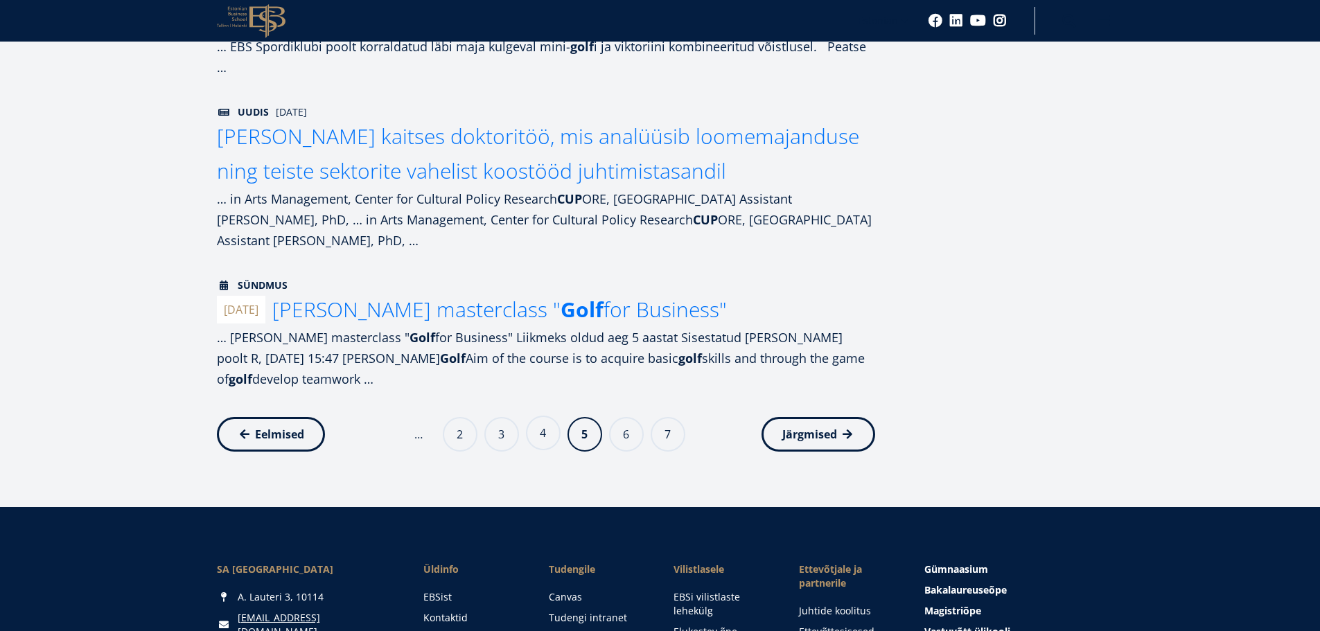
click at [548, 416] on link "Page 4" at bounding box center [543, 433] width 35 height 35
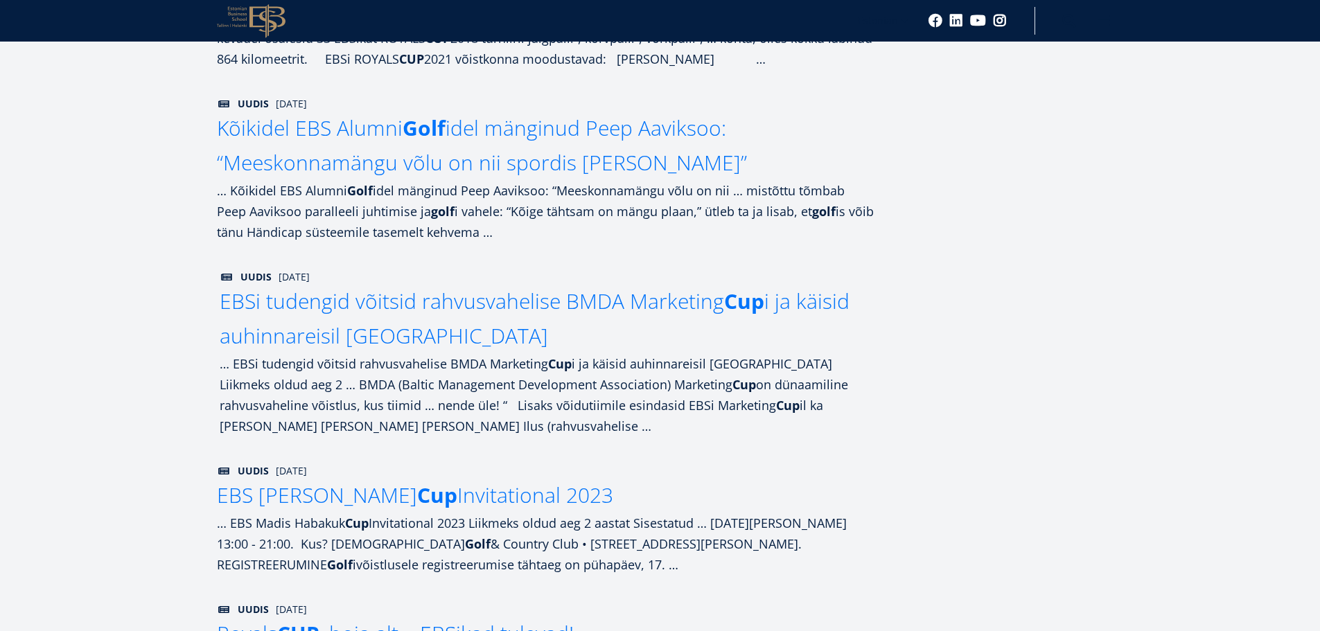
scroll to position [1247, 0]
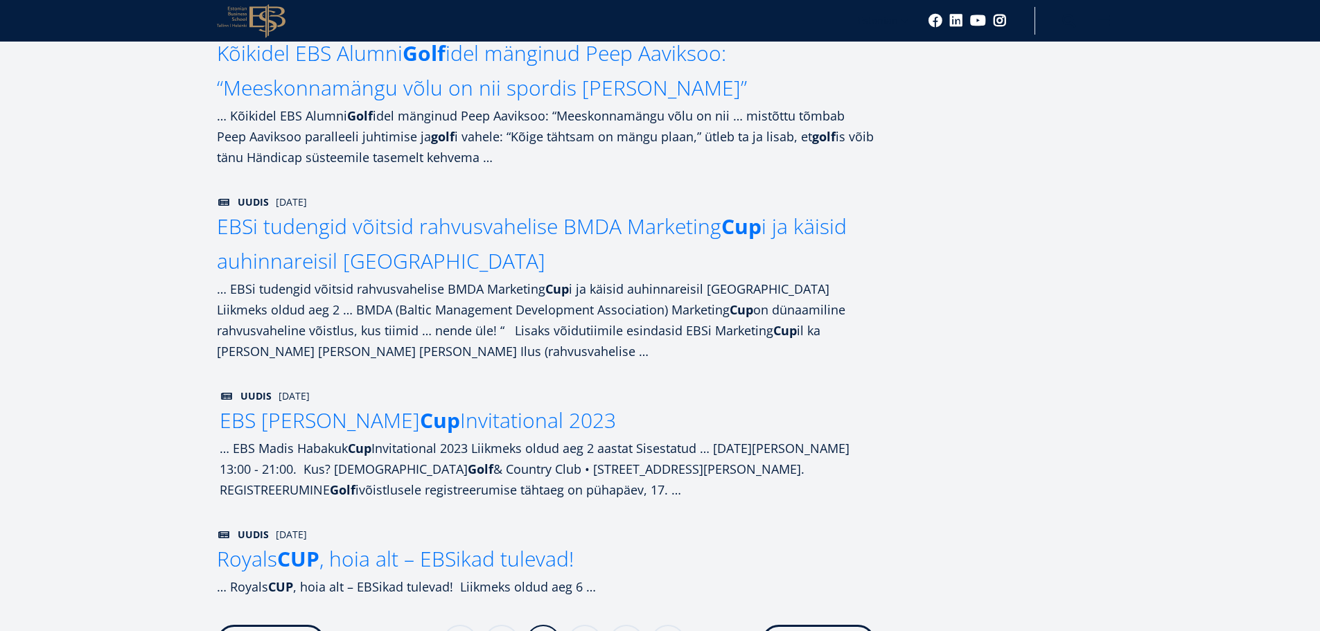
click at [583, 406] on span "EBS Madis Habakuk Cup Invitational 2023" at bounding box center [418, 420] width 396 height 28
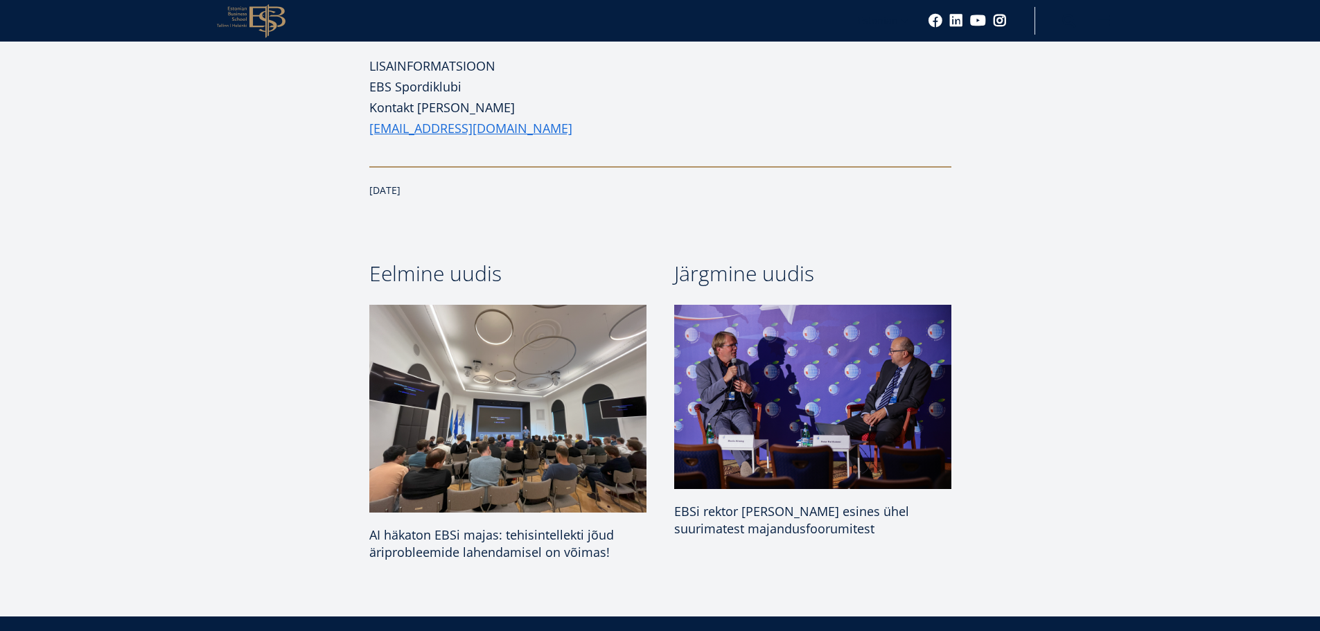
scroll to position [1316, 0]
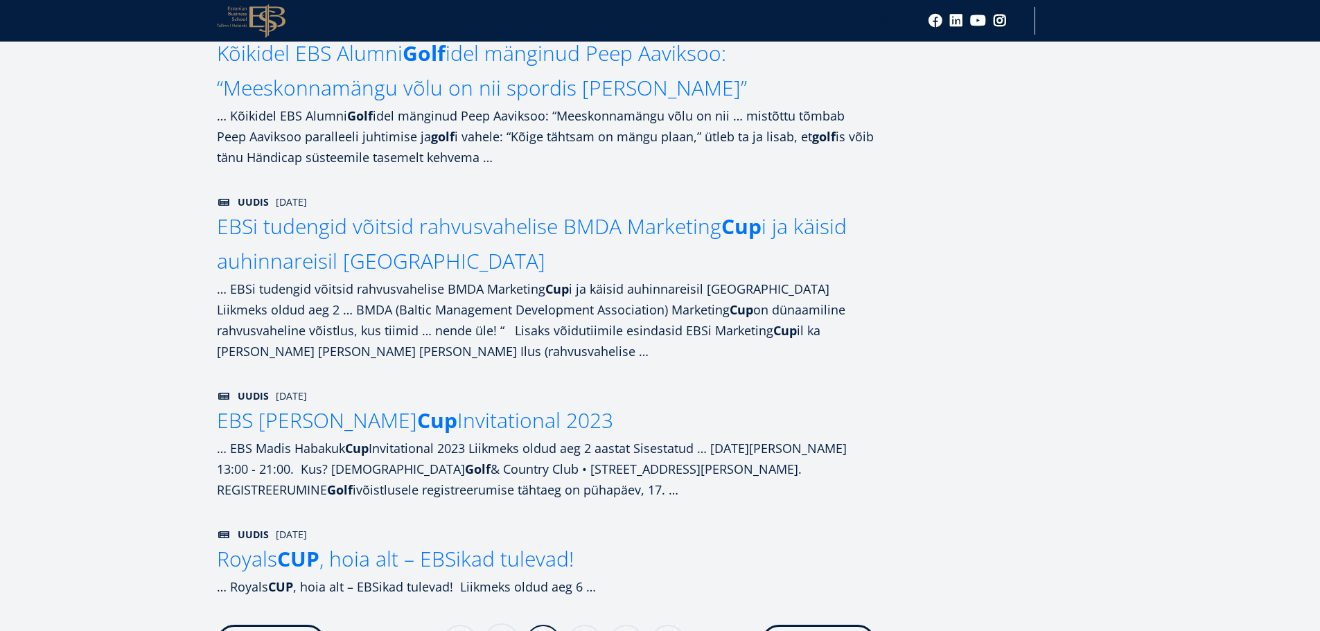
click at [496, 623] on link "Page 3" at bounding box center [501, 640] width 35 height 35
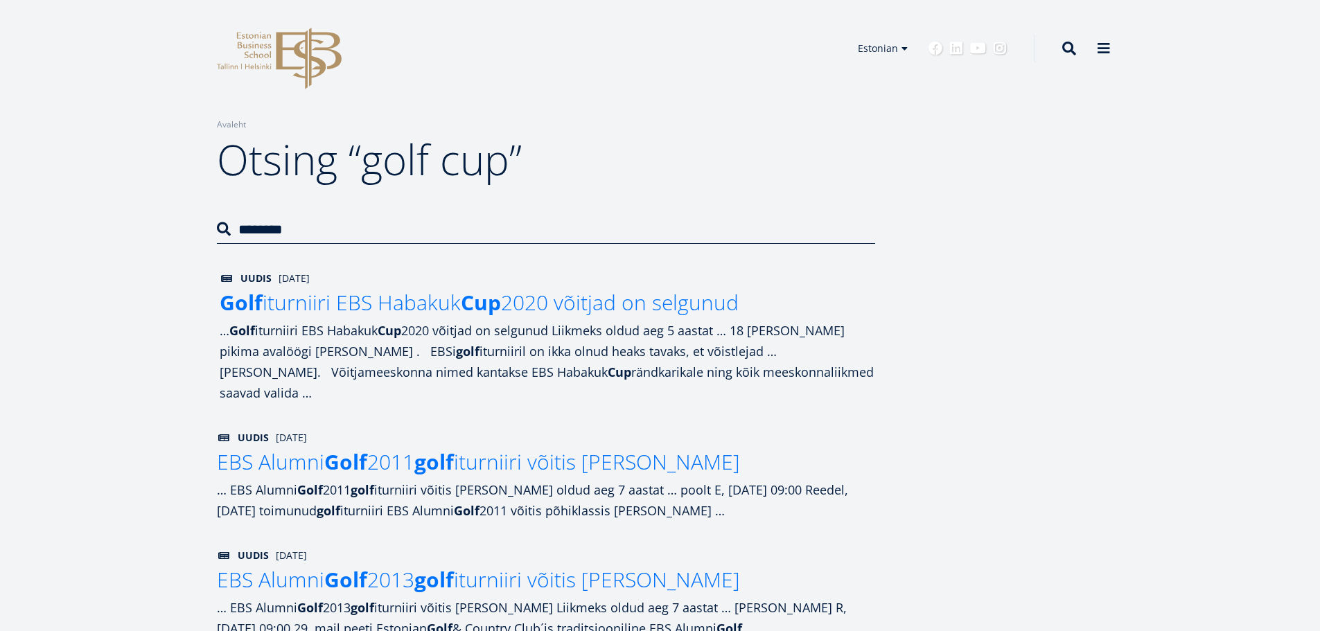
click at [552, 301] on span "Golf iturniiri EBS Habakuk Cup 2020 võitjad on selgunud" at bounding box center [479, 302] width 519 height 28
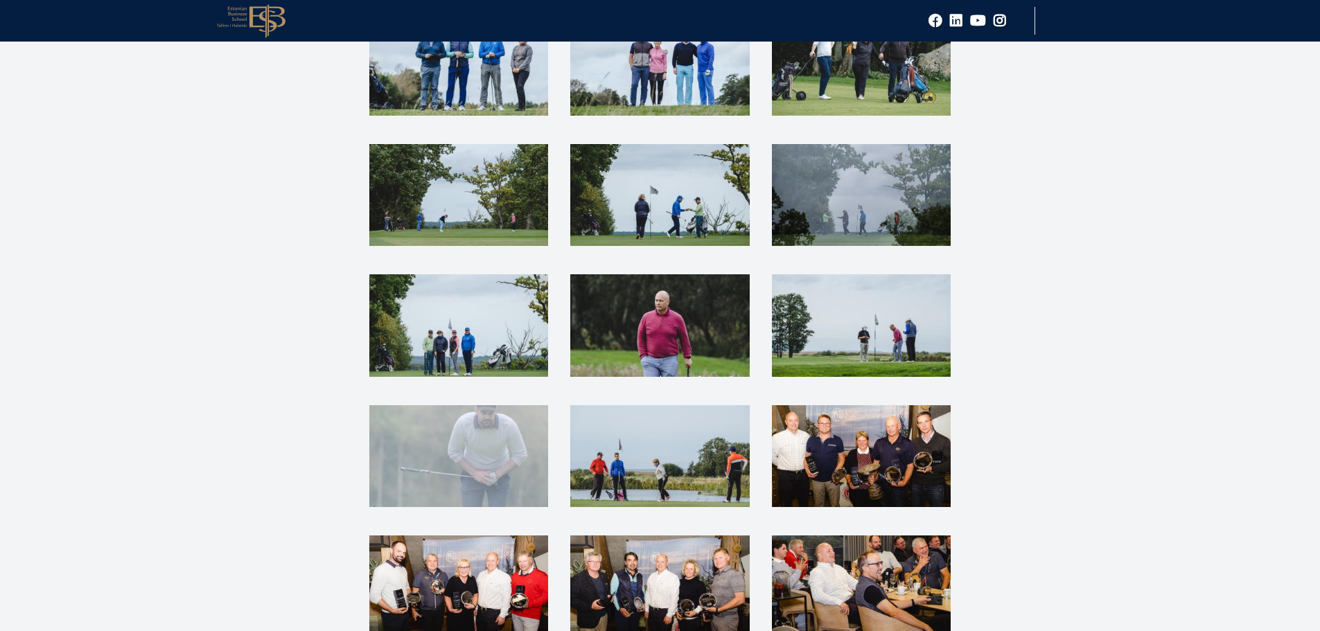
scroll to position [1732, 0]
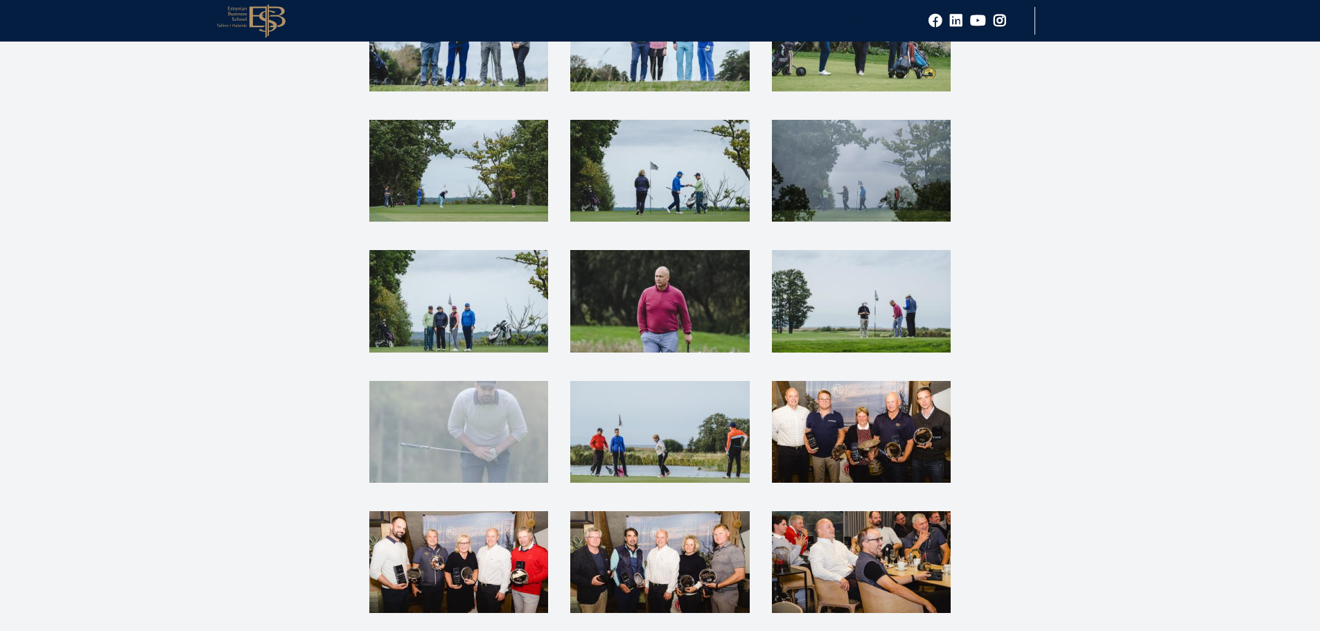
click at [496, 291] on img at bounding box center [458, 301] width 179 height 102
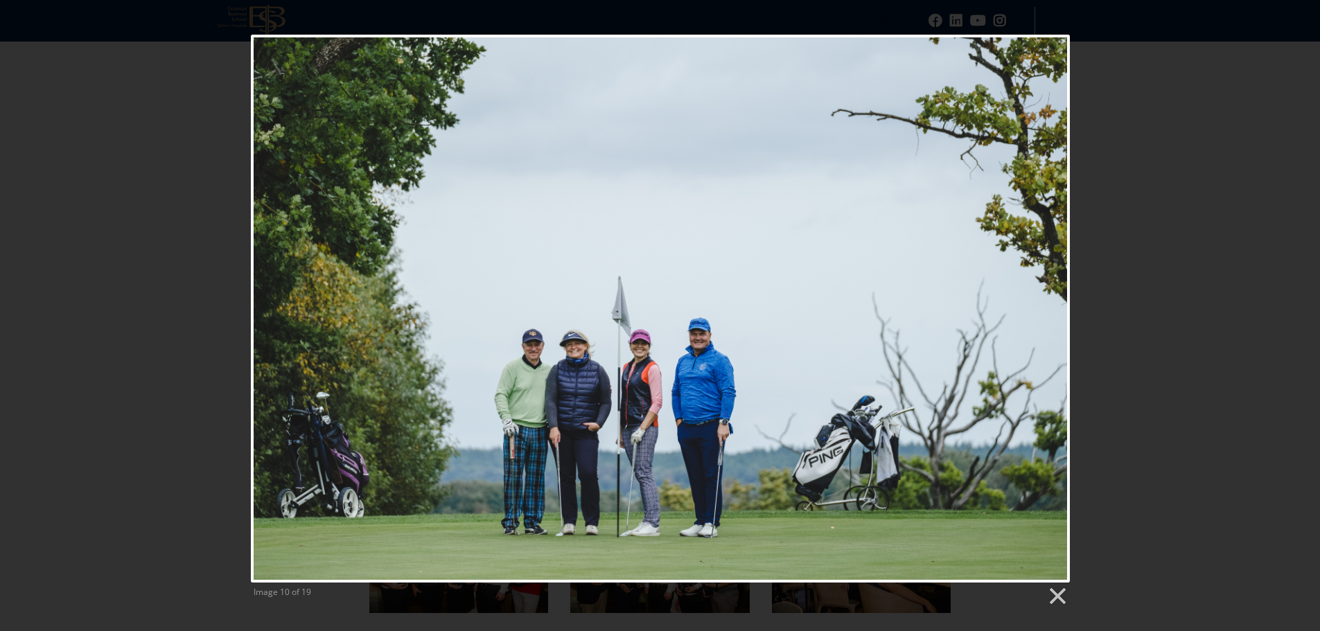
click at [39, 114] on div "Image 10 of 19" at bounding box center [660, 321] width 1320 height 572
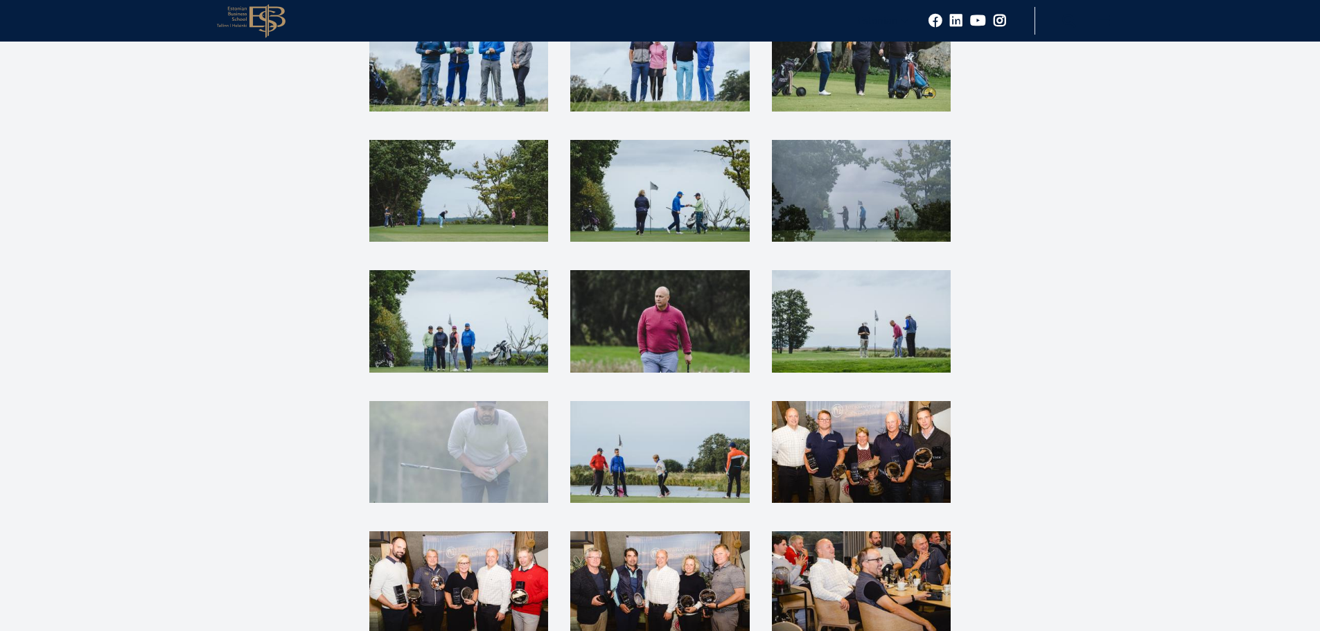
scroll to position [1940, 0]
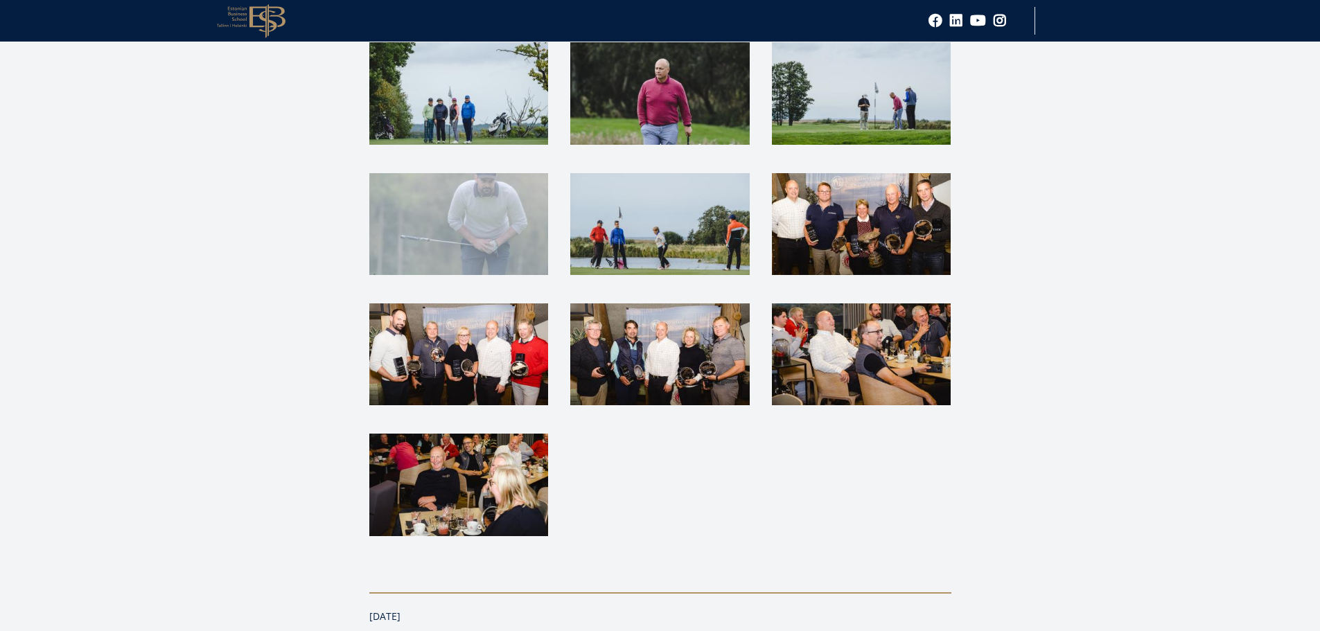
click at [502, 463] on img at bounding box center [458, 485] width 179 height 102
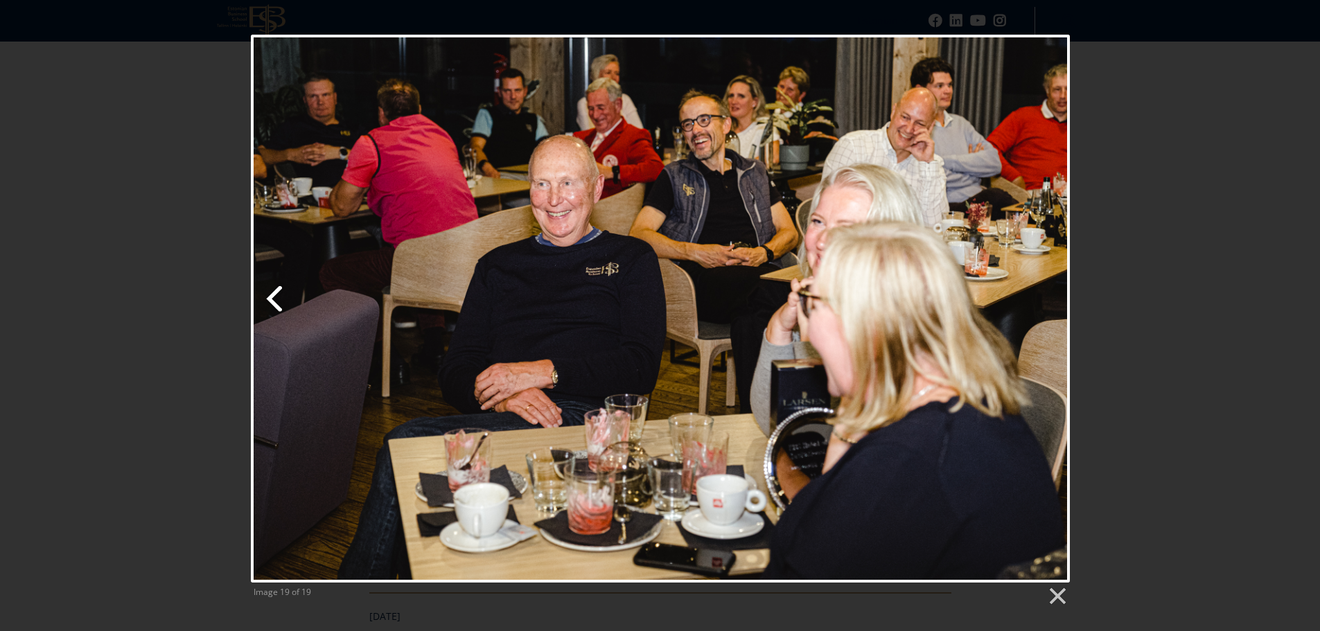
click at [275, 398] on link "Previous image" at bounding box center [390, 309] width 278 height 548
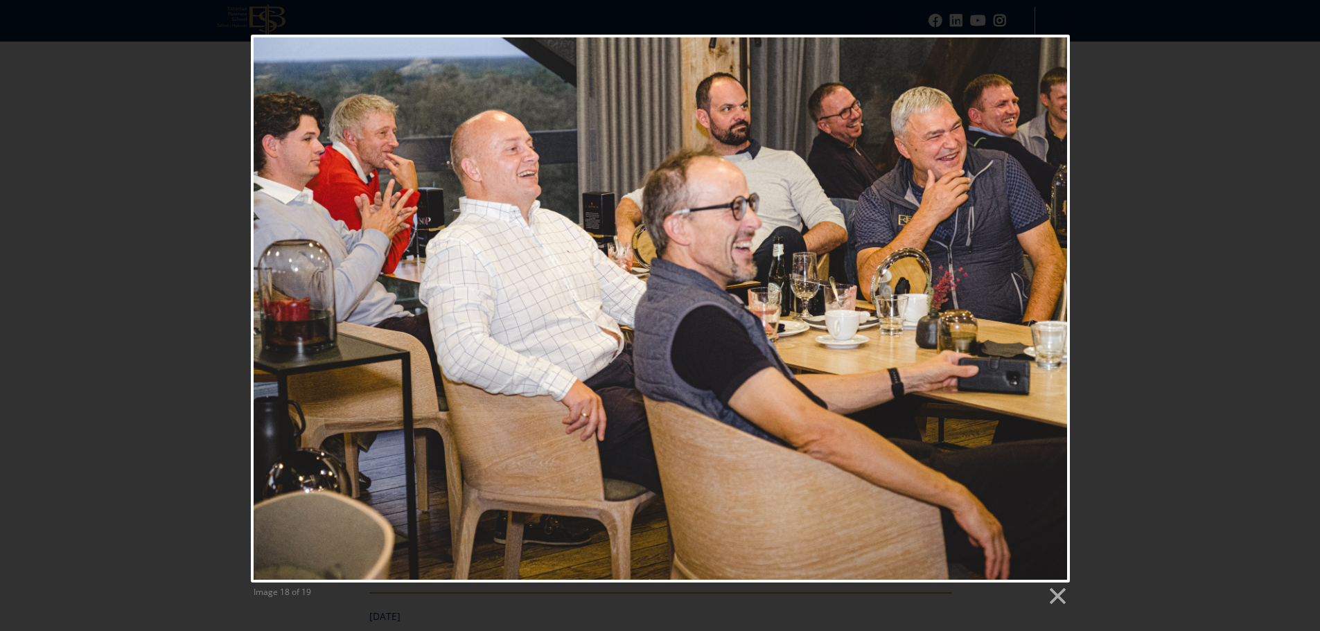
scroll to position [1385, 0]
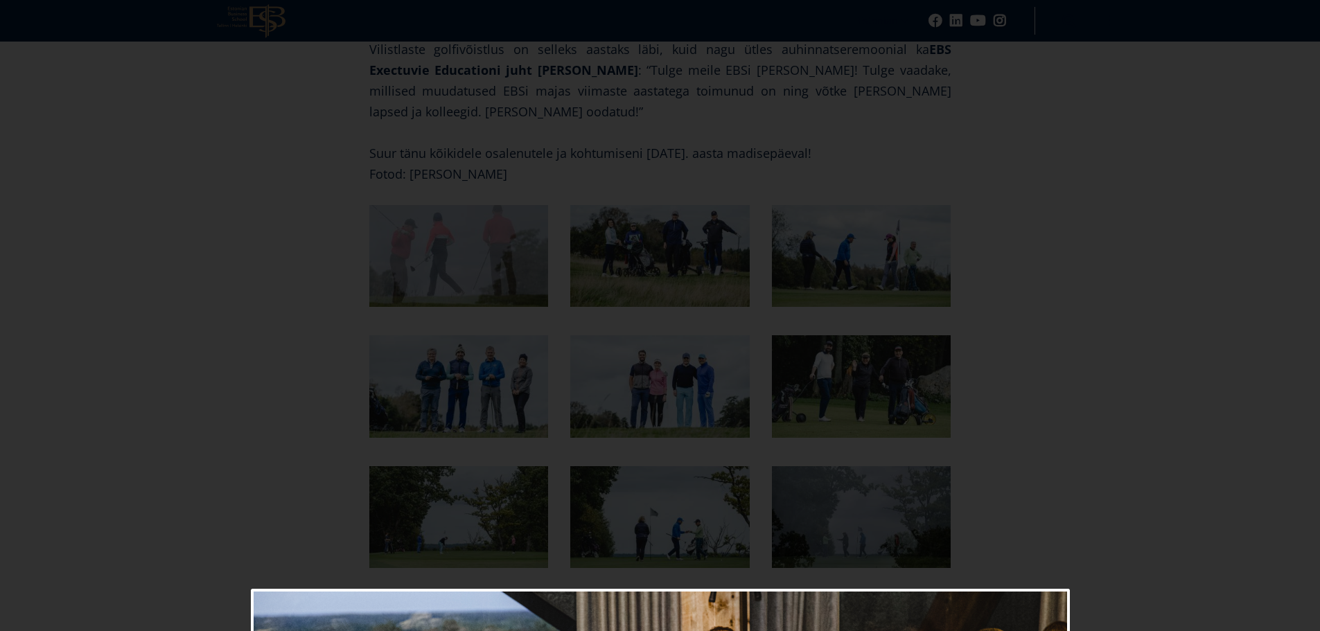
click at [242, 370] on div at bounding box center [660, 326] width 1320 height 3422
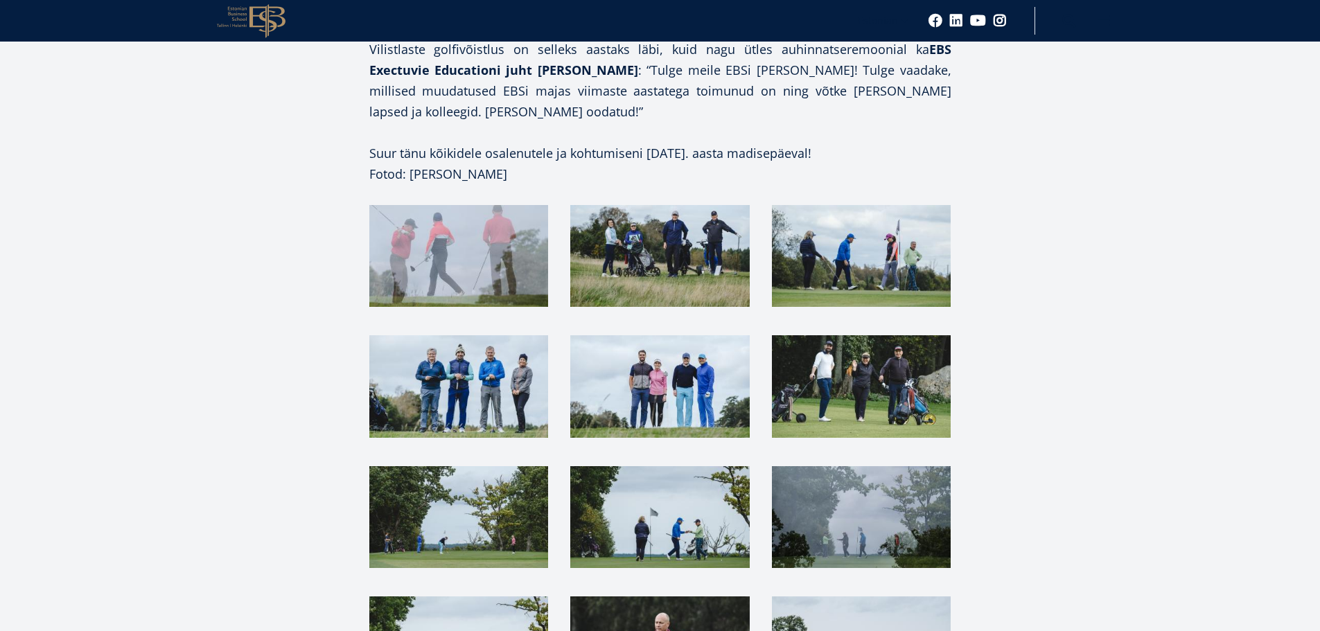
click at [903, 345] on img at bounding box center [861, 386] width 179 height 102
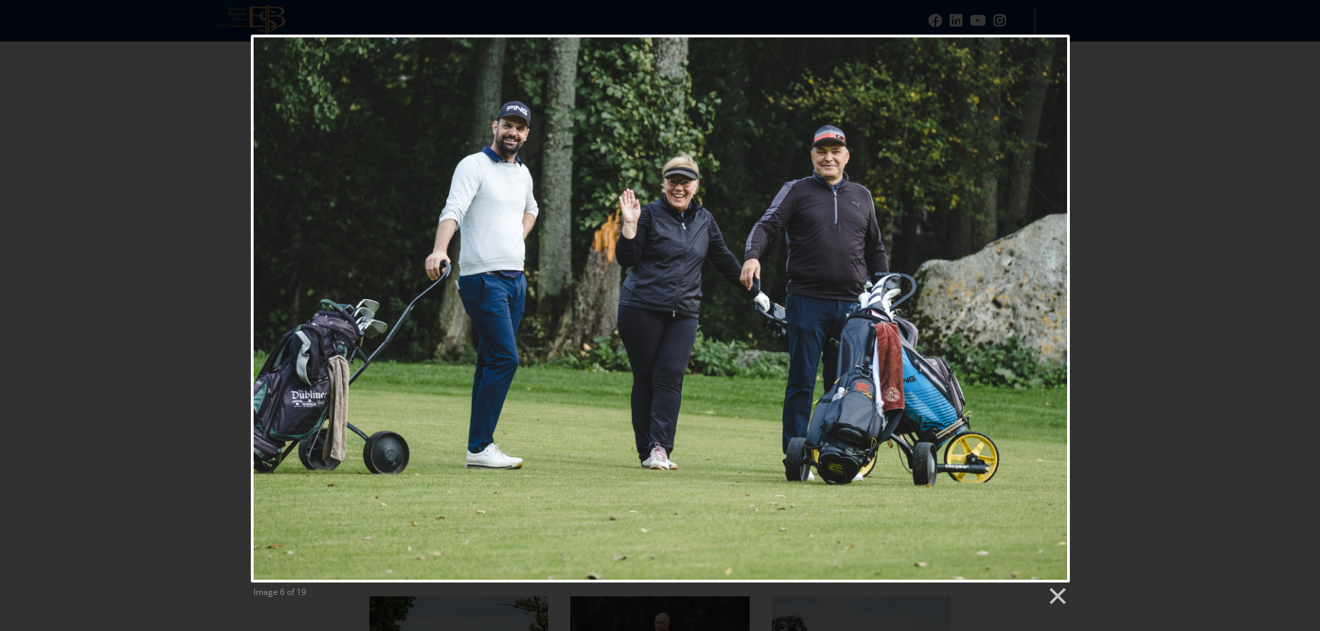
drag, startPoint x: 398, startPoint y: 284, endPoint x: 223, endPoint y: 257, distance: 176.6
click at [223, 257] on div "Image 6 of 19" at bounding box center [660, 321] width 1320 height 572
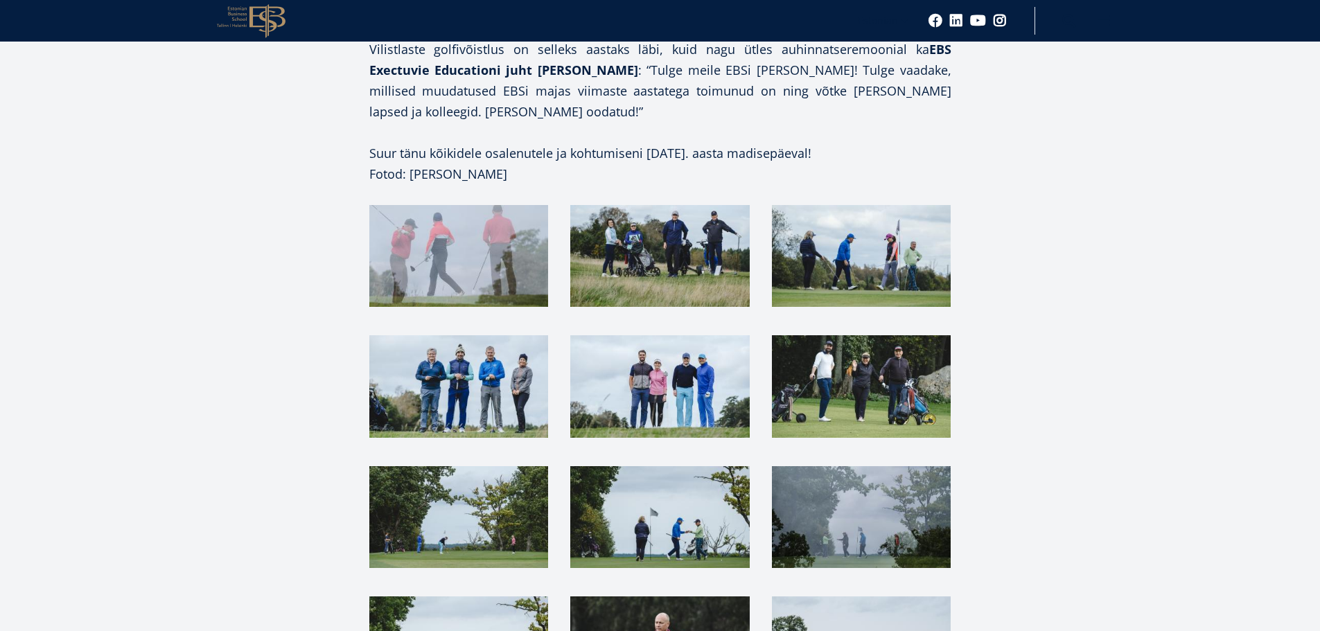
click at [890, 206] on img at bounding box center [861, 256] width 179 height 102
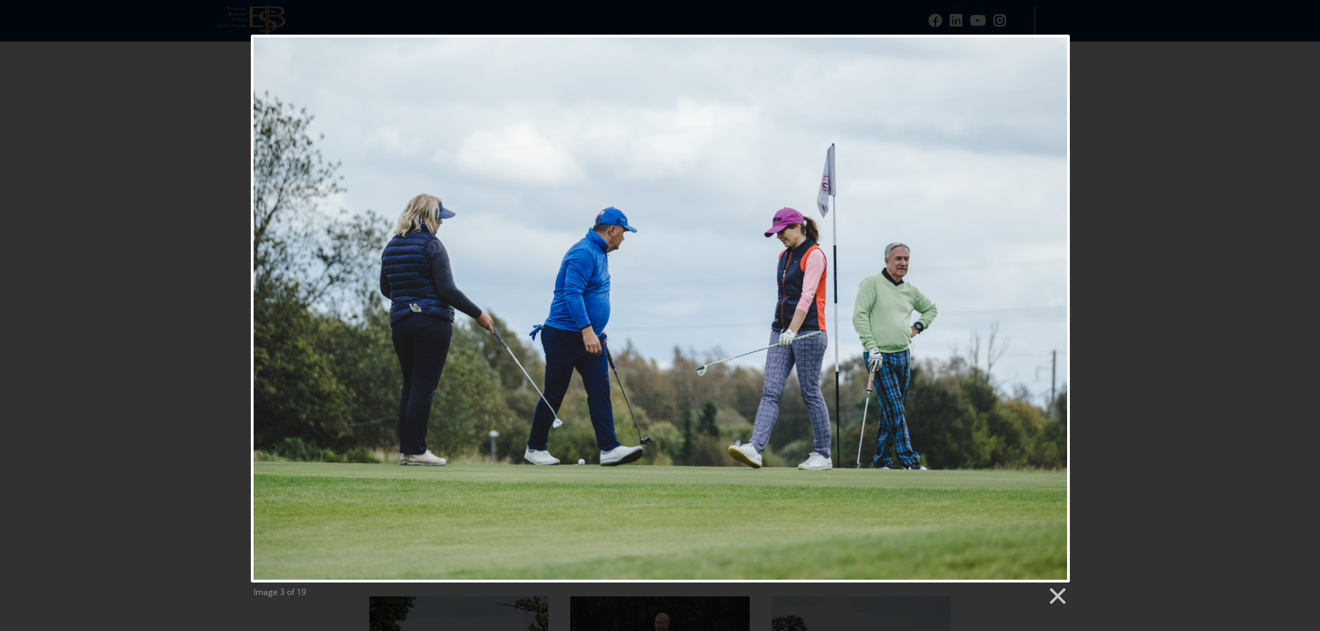
click at [184, 301] on div "Image 3 of 19" at bounding box center [660, 321] width 1320 height 572
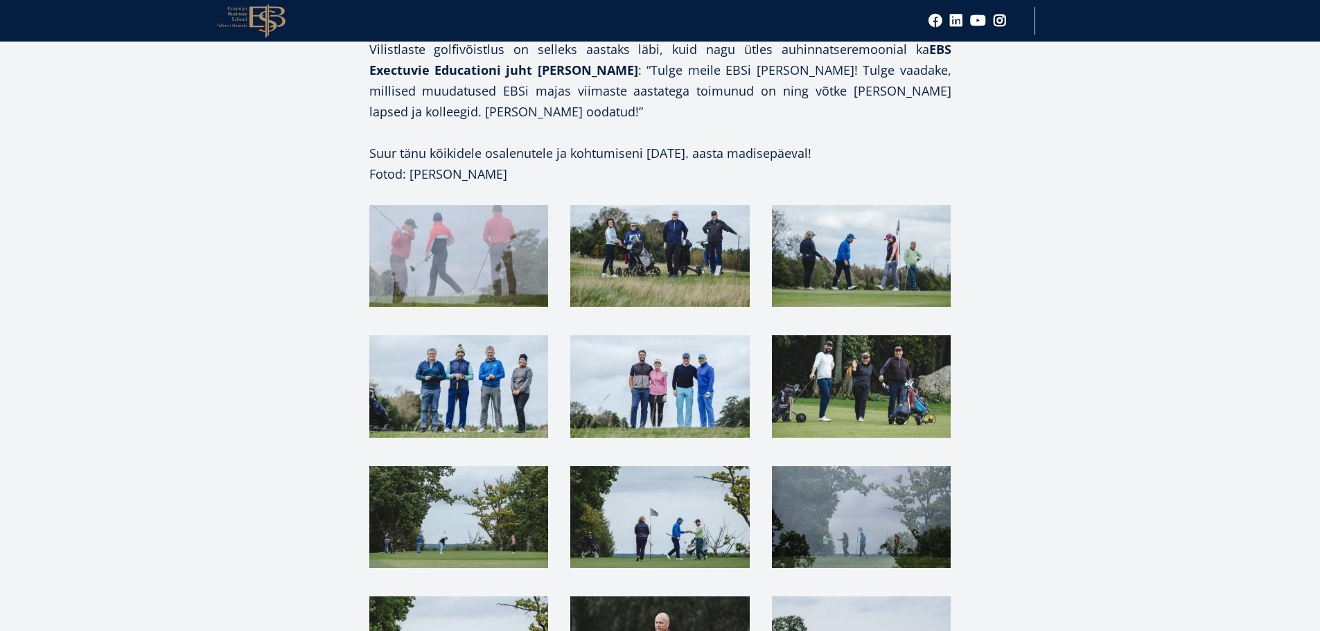
click at [468, 366] on img at bounding box center [458, 386] width 179 height 102
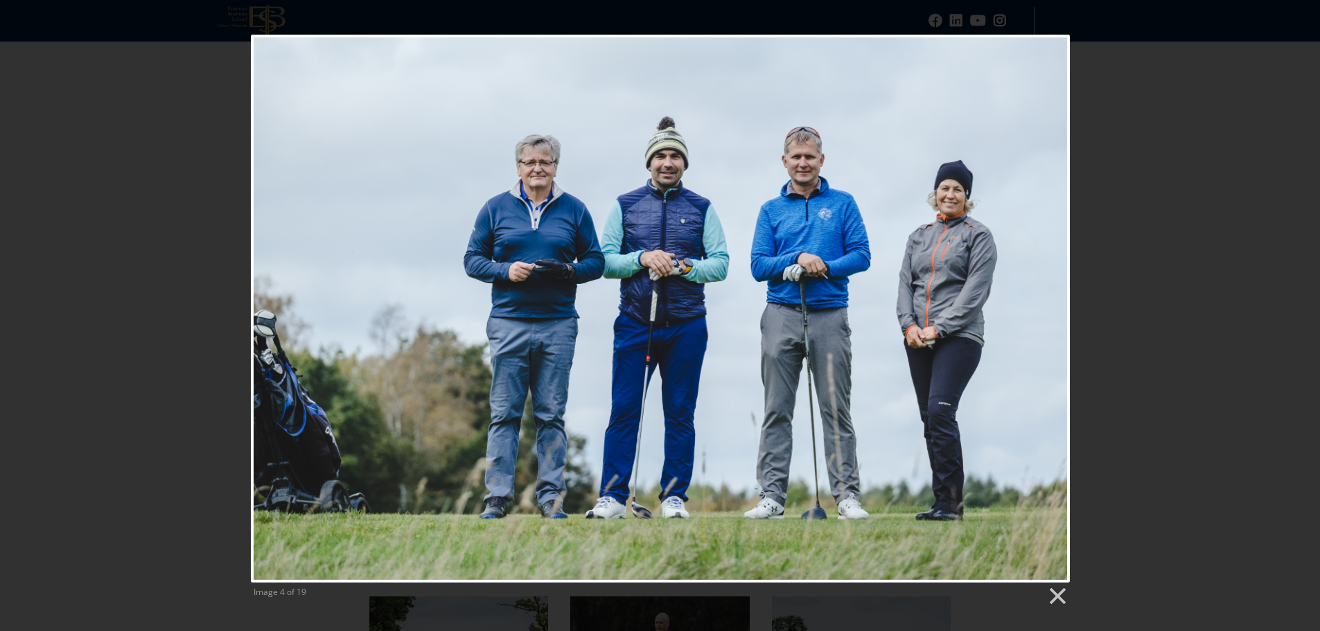
drag, startPoint x: 1223, startPoint y: 470, endPoint x: 1165, endPoint y: 459, distance: 59.4
click at [1215, 470] on div "Image 4 of 19" at bounding box center [660, 321] width 1320 height 572
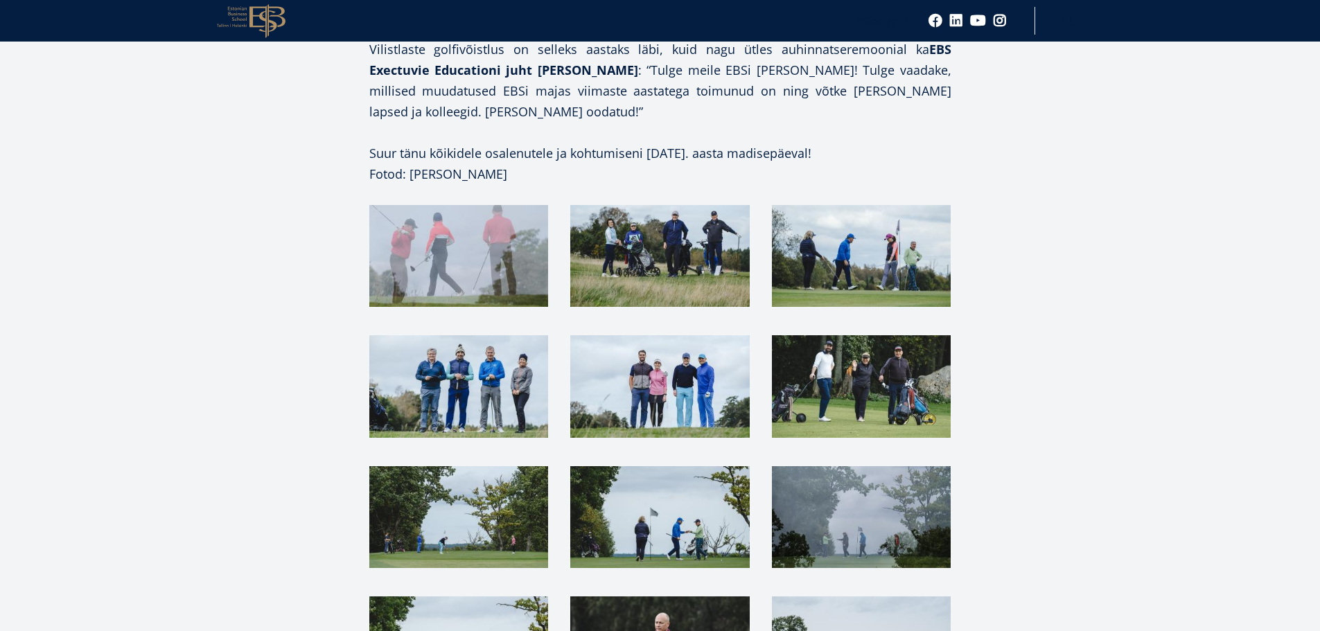
click at [55, 68] on article "EBSi kantsler Mart Habakuk ja EBS Habakuk Cup 2020 võidumeeskond: Allan Epner, …" at bounding box center [660, 253] width 1320 height 2708
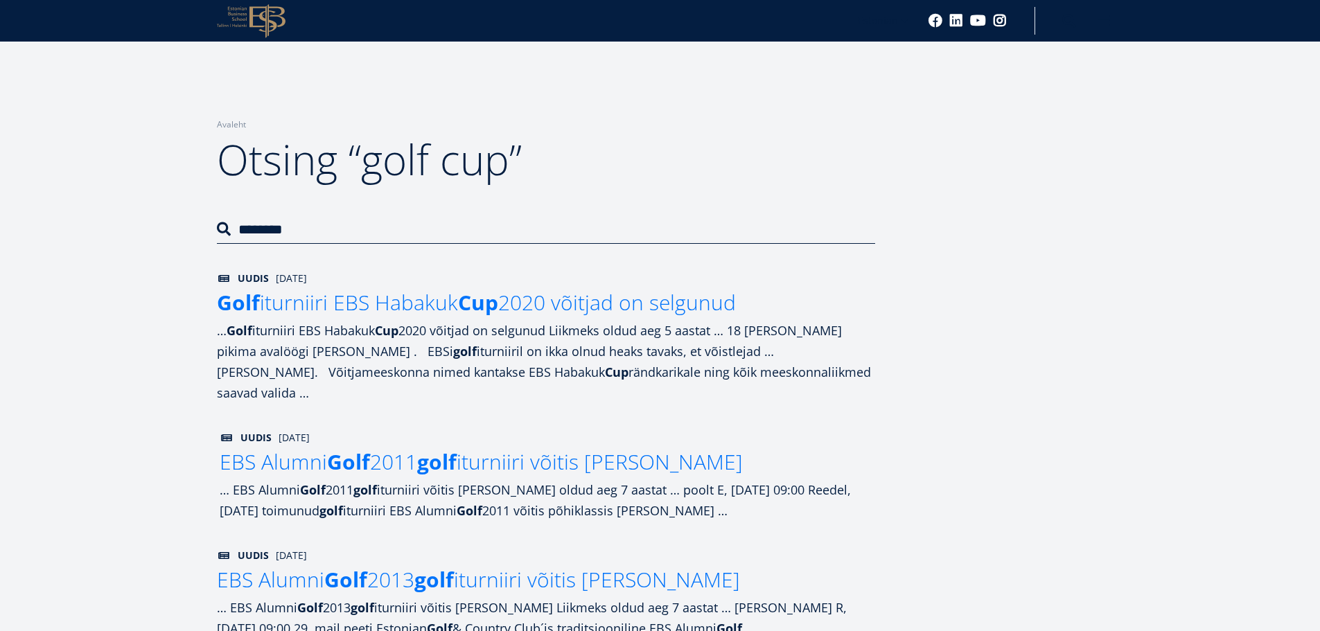
scroll to position [69, 0]
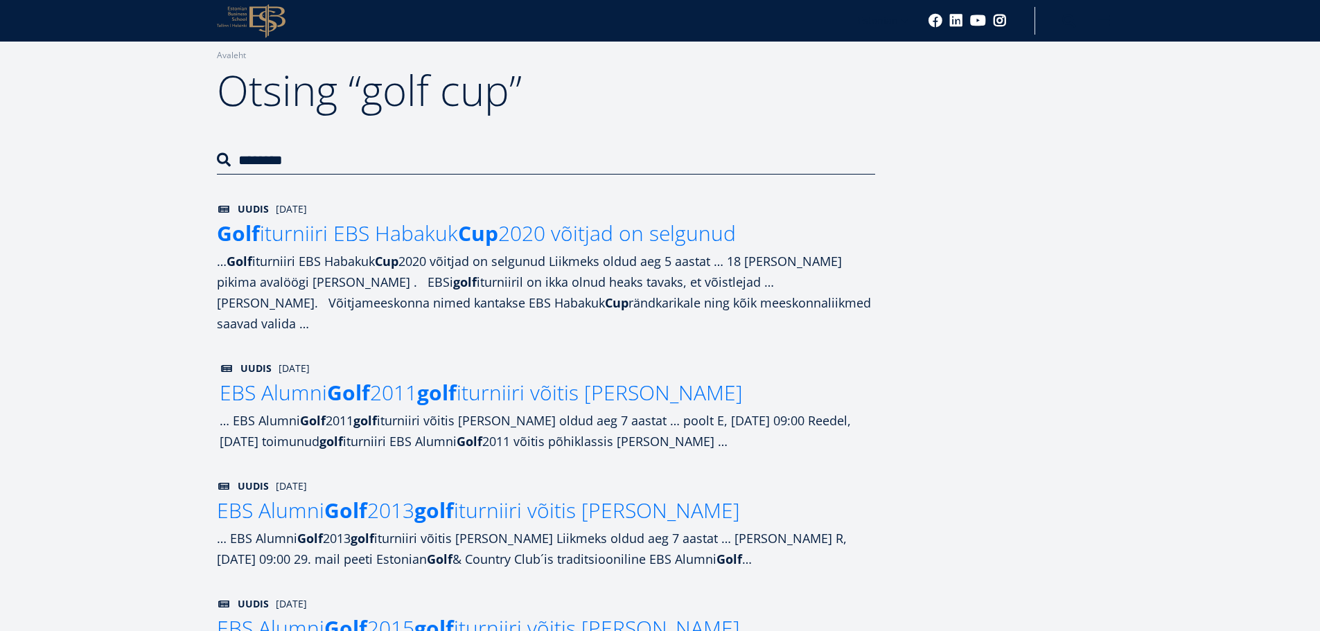
click at [611, 378] on span "EBS Alumni Golf 2011 golf iturniiri võitis [PERSON_NAME]" at bounding box center [481, 392] width 523 height 28
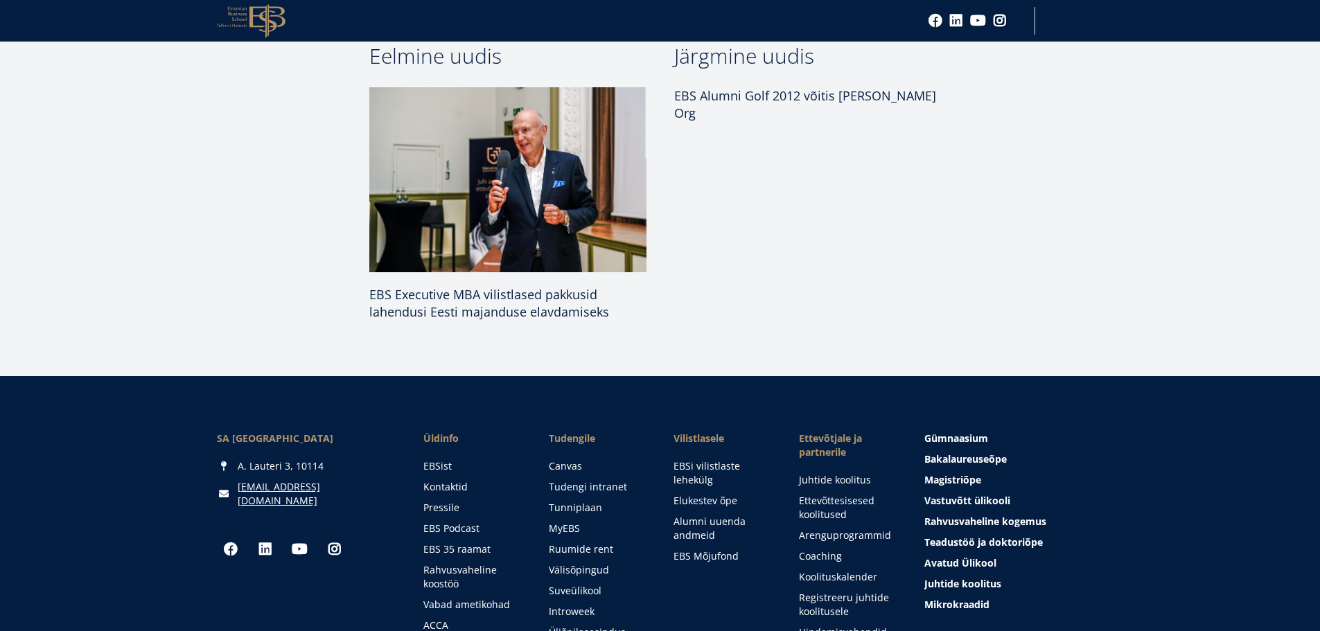
scroll to position [960, 0]
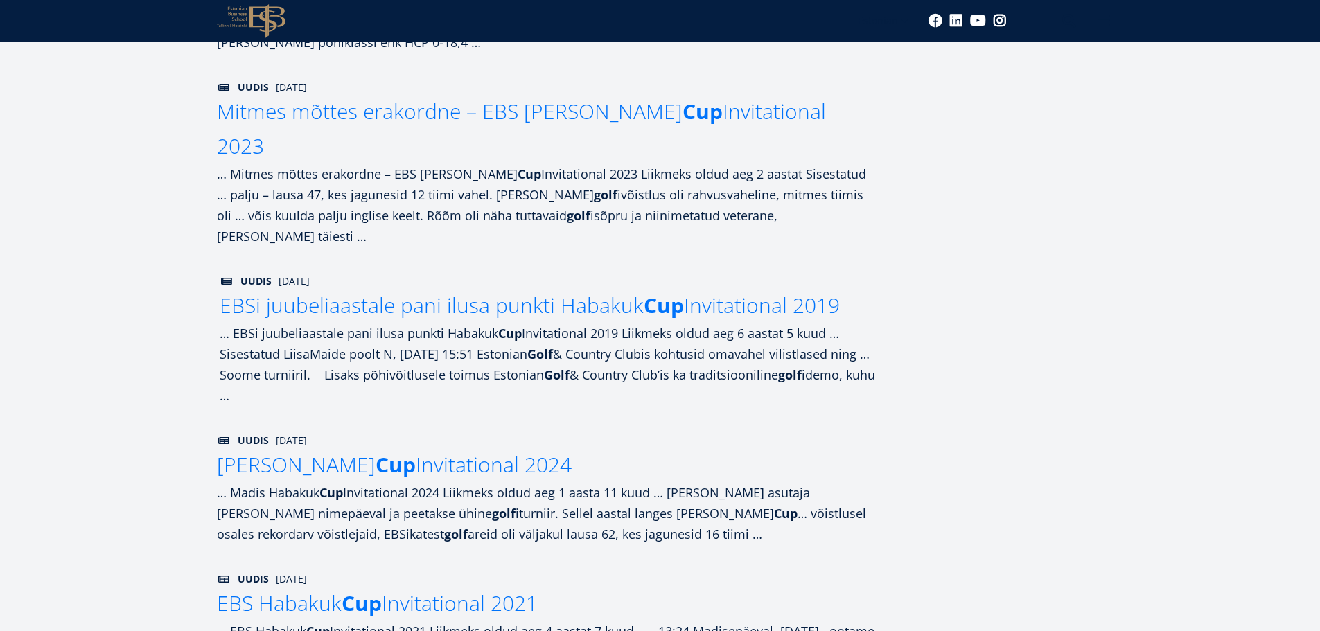
scroll to position [1039, 0]
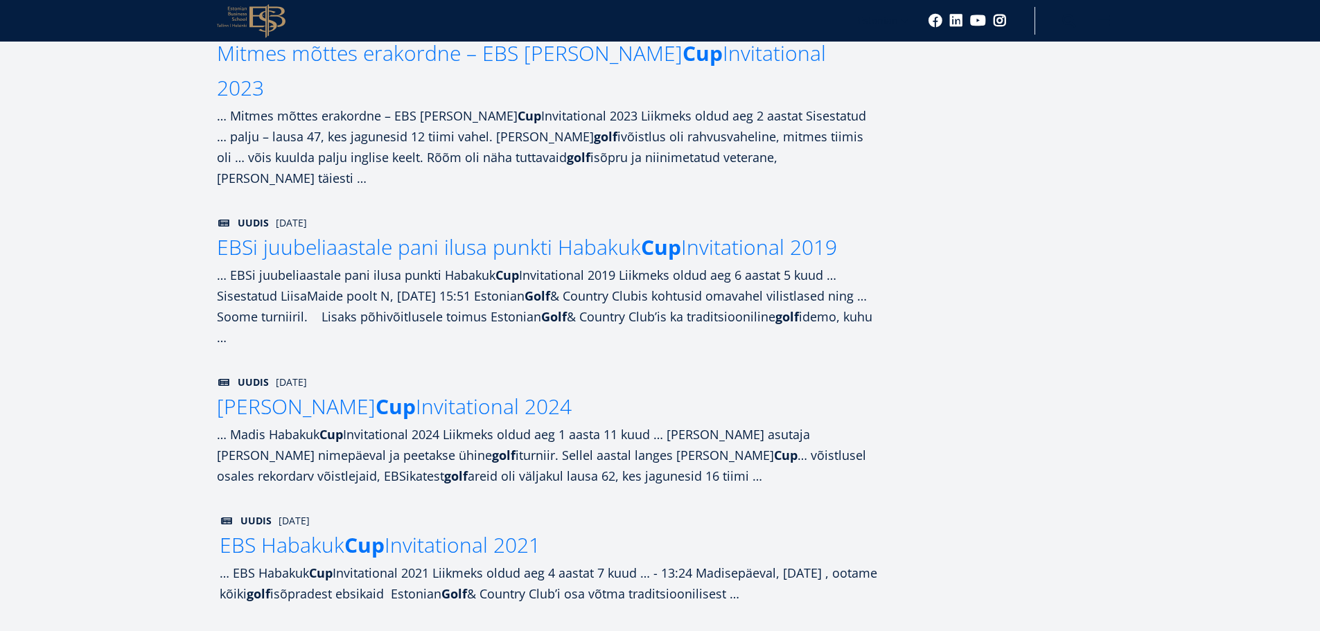
click at [530, 531] on span "EBS Habakuk Cup Invitational 2021" at bounding box center [380, 545] width 321 height 28
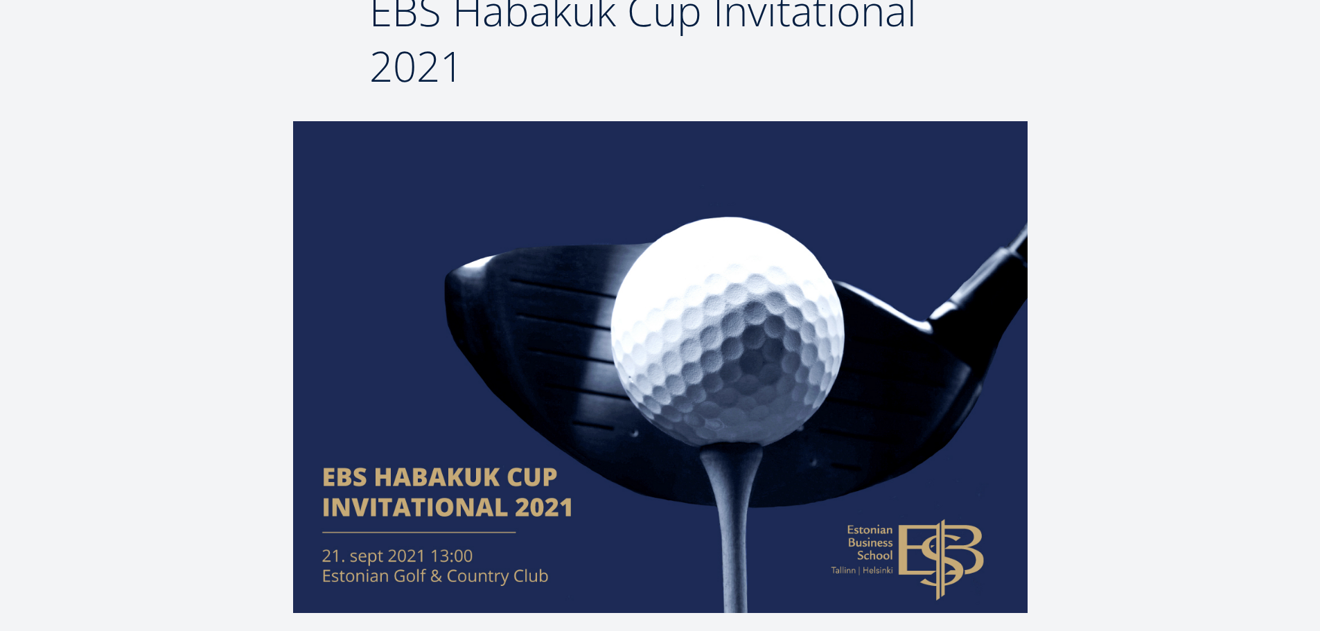
scroll to position [166, 0]
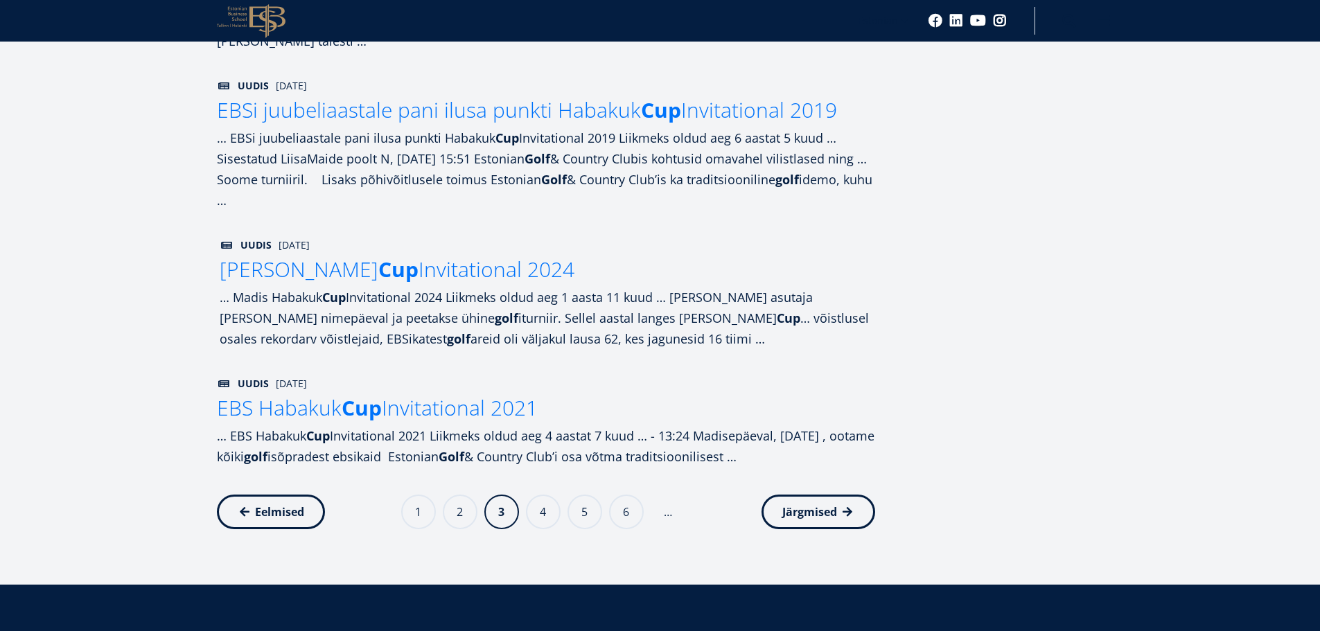
scroll to position [1178, 0]
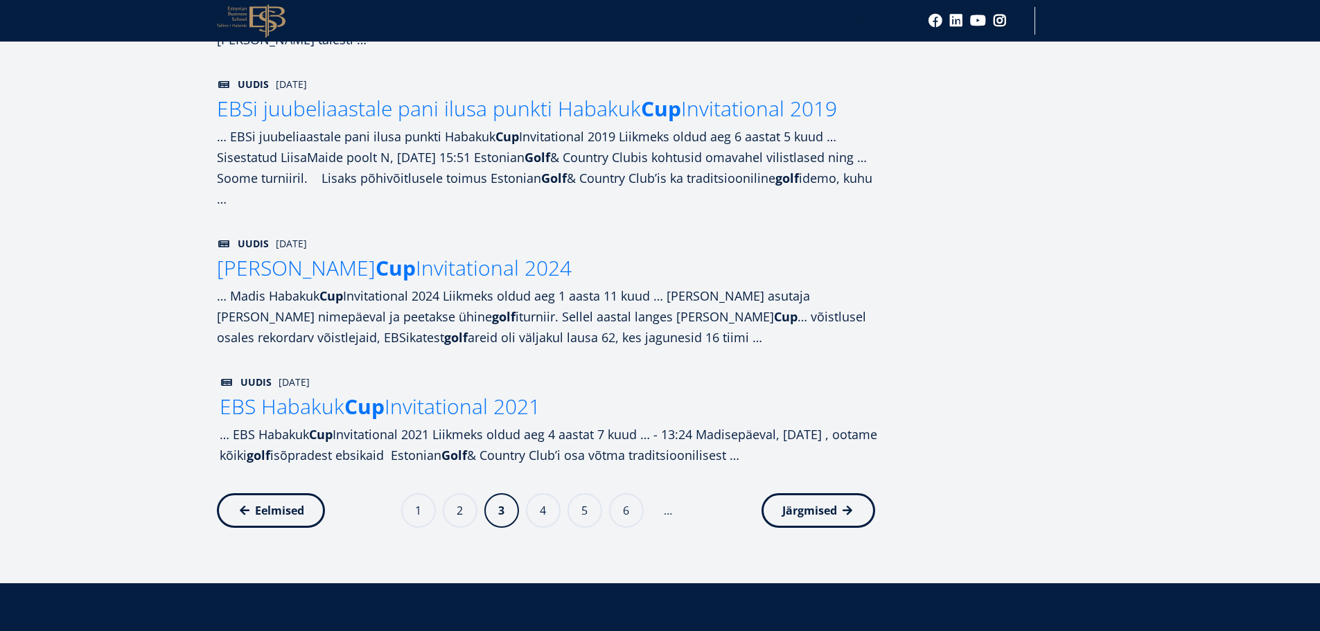
click at [465, 392] on span "EBS Habakuk Cup Invitational 2021" at bounding box center [380, 406] width 321 height 28
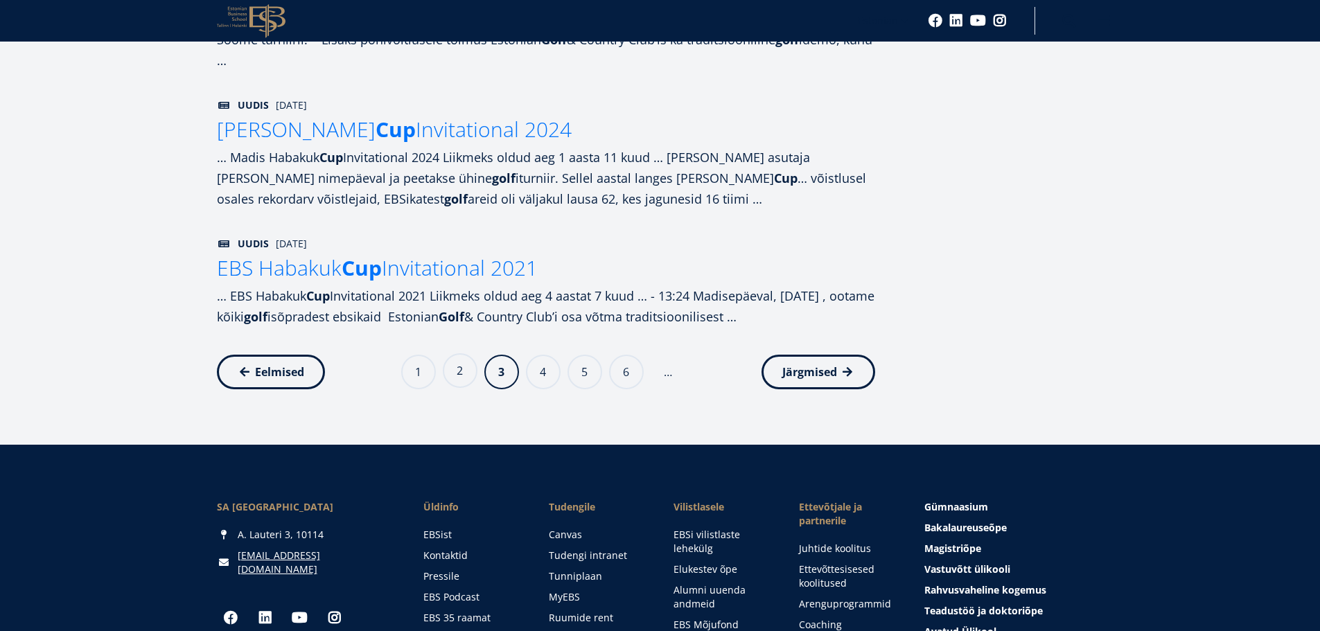
click at [461, 353] on link "Page 2" at bounding box center [460, 370] width 35 height 35
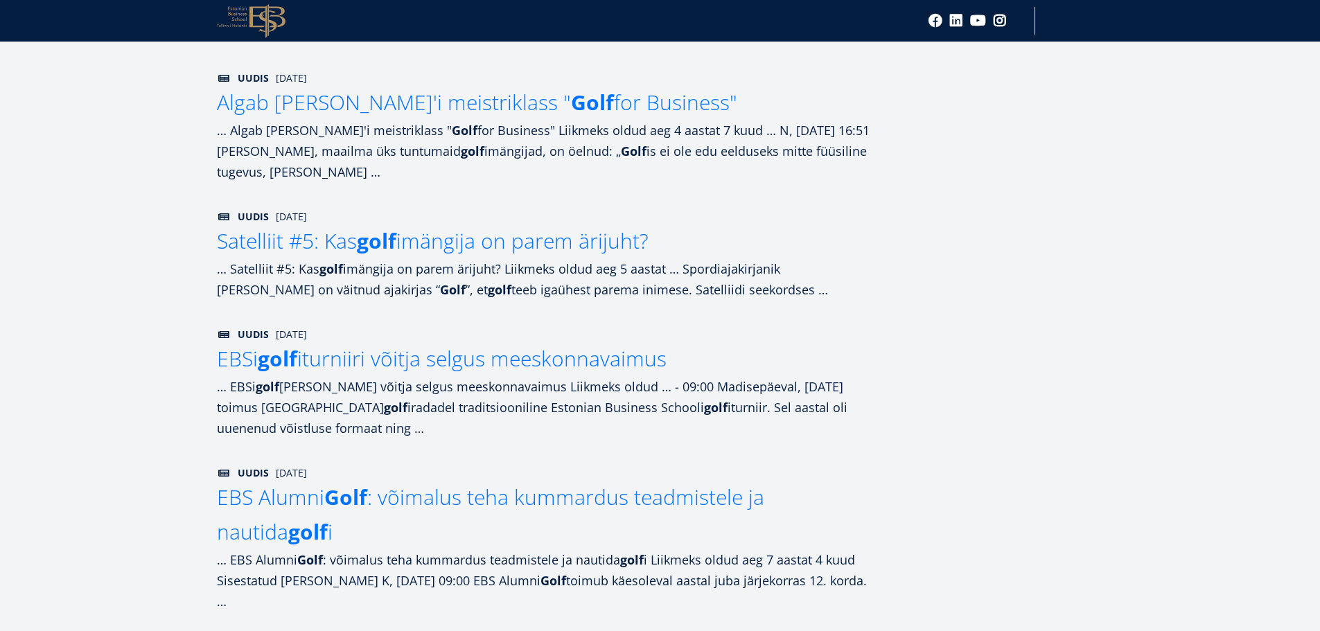
scroll to position [831, 0]
click at [547, 362] on span "EBSi golf iturniiri võitja selgus meeskonnavaimus" at bounding box center [445, 358] width 450 height 28
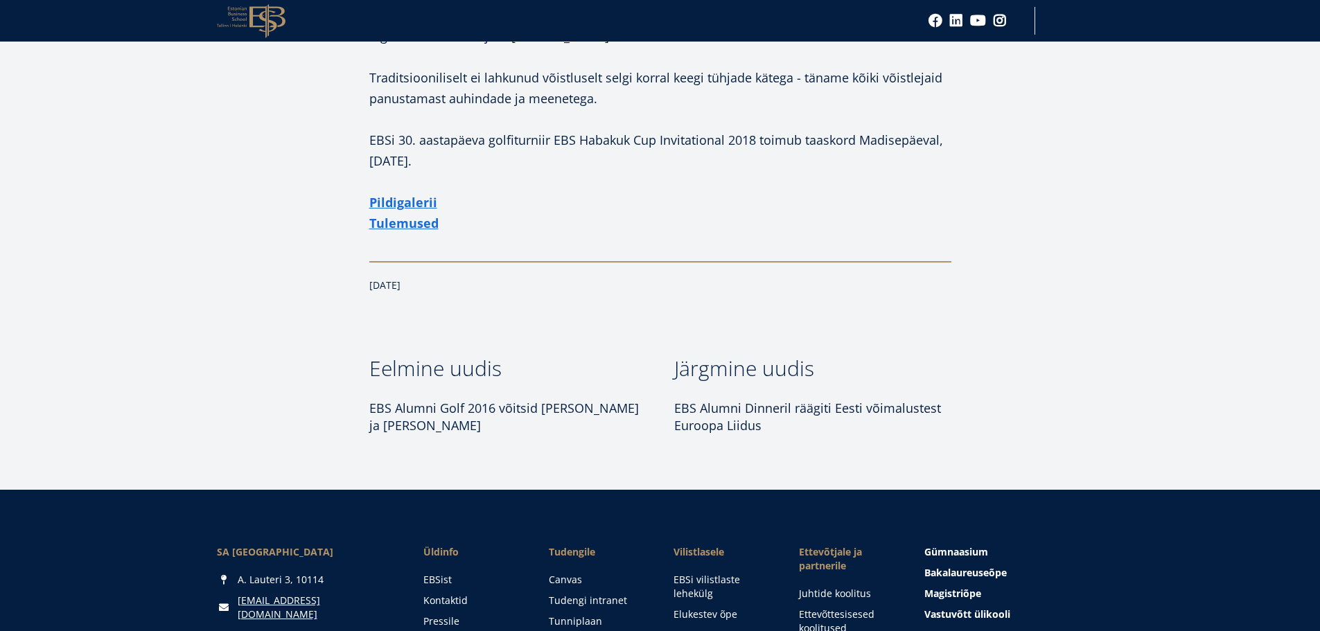
scroll to position [762, 0]
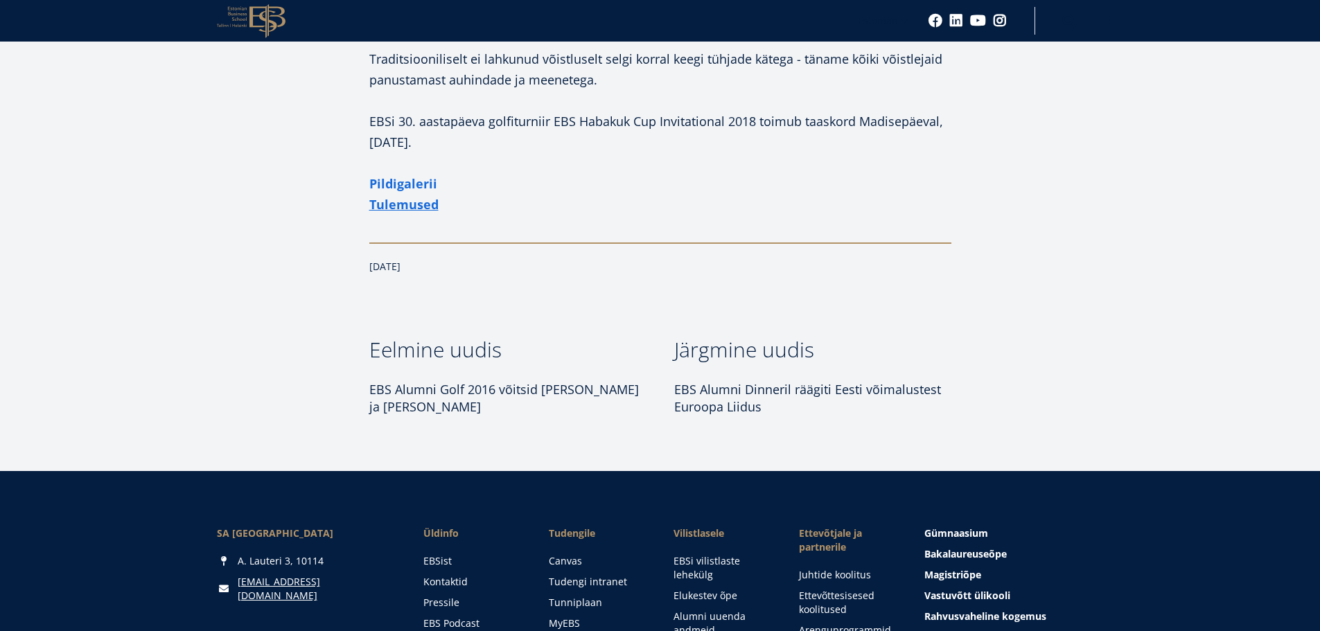
click at [400, 173] on link "Pildigalerii" at bounding box center [403, 183] width 68 height 21
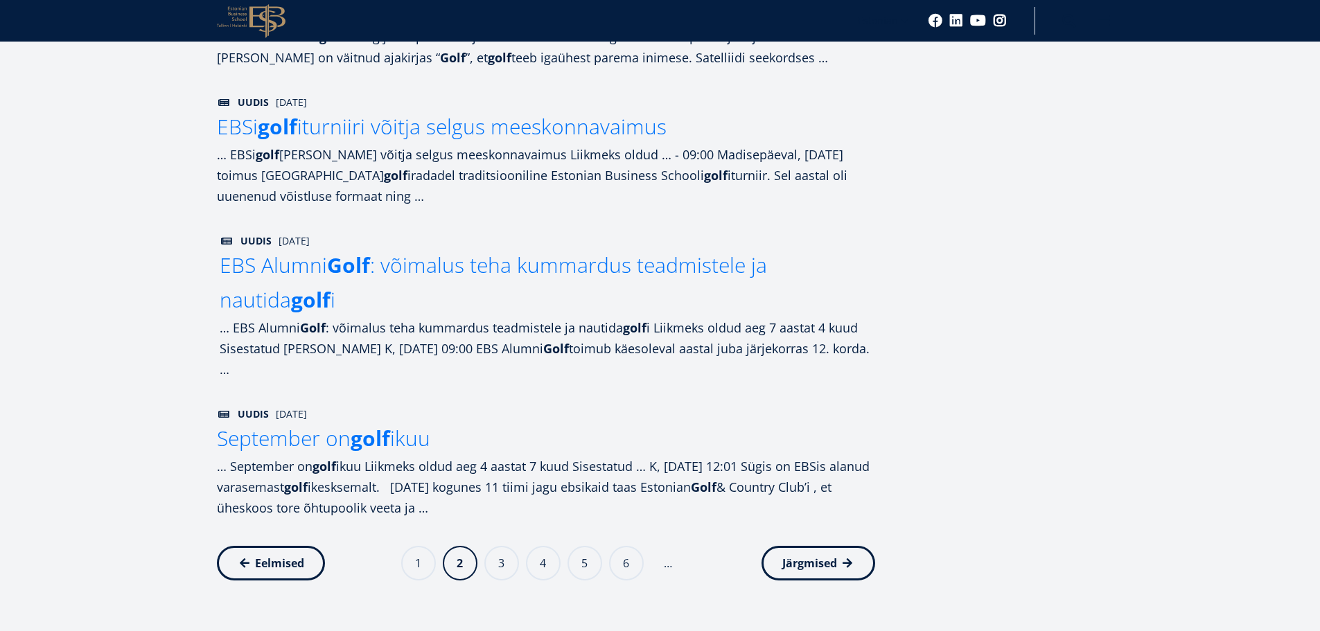
scroll to position [1106, 0]
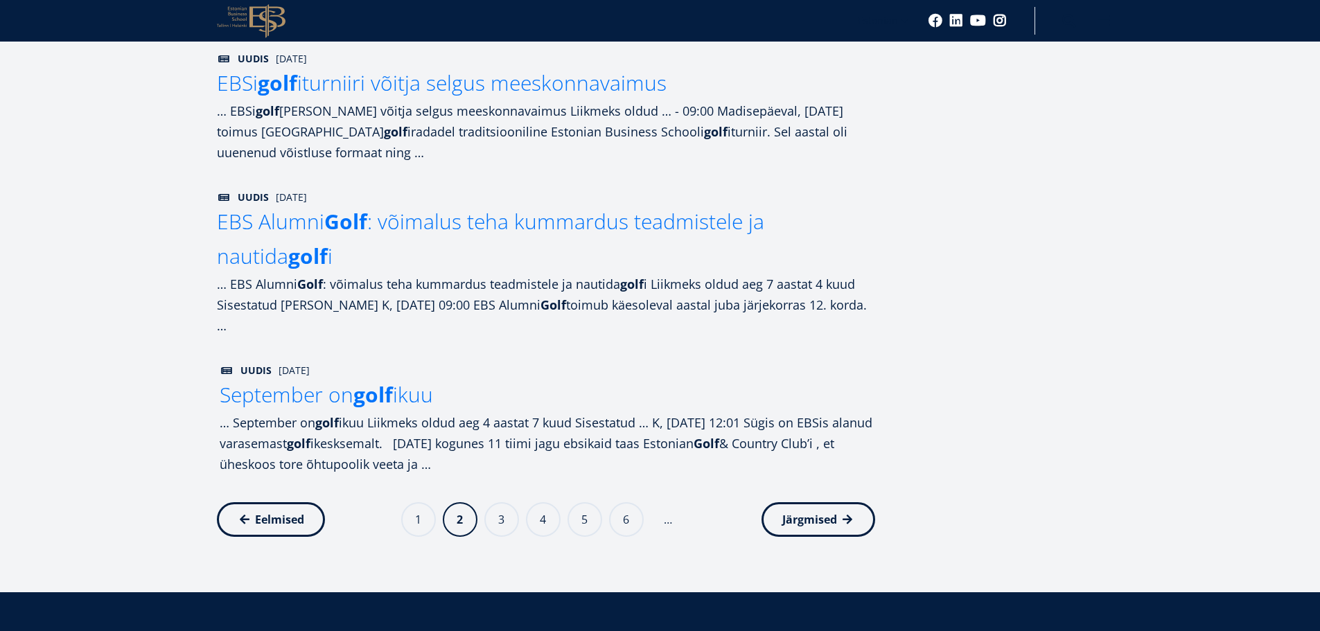
click at [312, 397] on span "September on golf ikuu" at bounding box center [326, 394] width 213 height 28
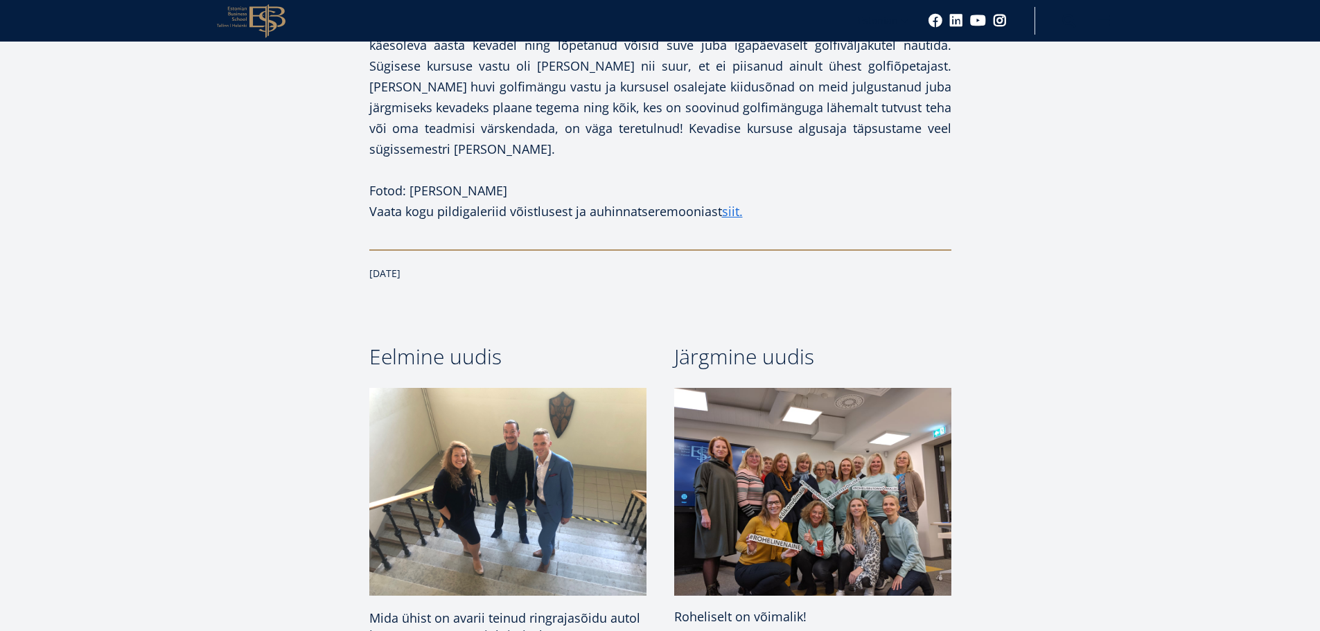
scroll to position [1178, 0]
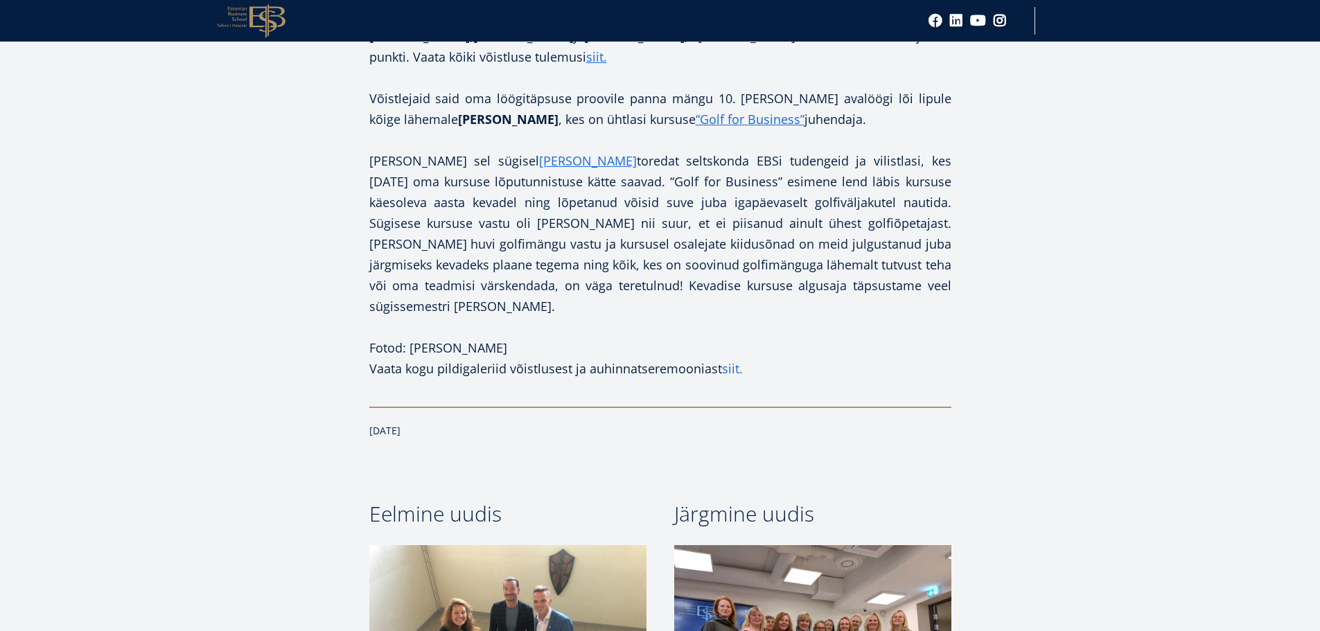
click at [731, 358] on link "siit." at bounding box center [732, 368] width 21 height 21
